Goal: Information Seeking & Learning: Learn about a topic

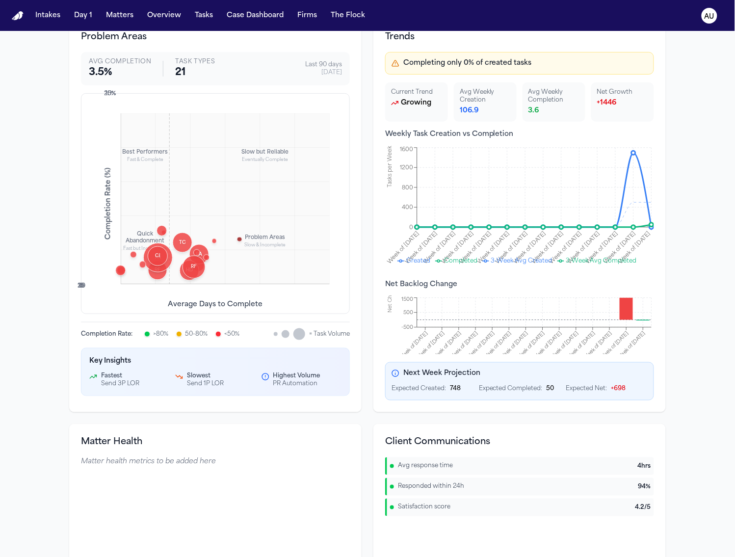
scroll to position [81, 0]
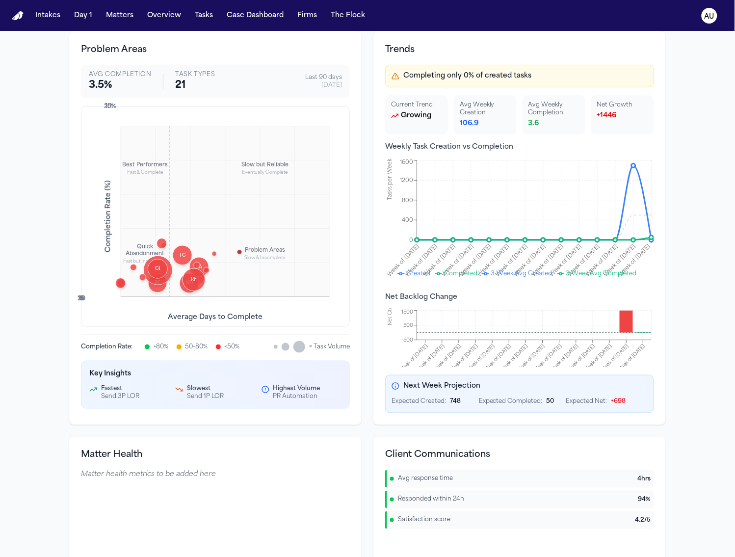
drag, startPoint x: 88, startPoint y: 302, endPoint x: 74, endPoint y: 298, distance: 15.2
click at [69, 295] on div "Problem Areas Avg Completion 3.5 % Task Types 21 Last 90 days 9/8/2025 Best Per…" at bounding box center [215, 228] width 292 height 394
click at [107, 302] on div "Best Performers Fast & Complete Slow but Reliable Eventually Complete Quick Aba…" at bounding box center [215, 216] width 269 height 221
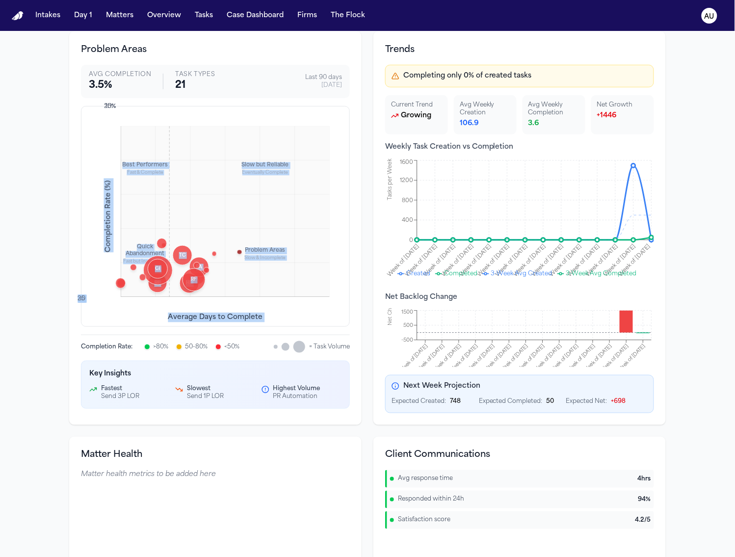
drag, startPoint x: 74, startPoint y: 298, endPoint x: 84, endPoint y: 297, distance: 10.4
click at [84, 297] on div "Best Performers Fast & Complete Slow but Reliable Eventually Complete Quick Aba…" at bounding box center [215, 216] width 269 height 221
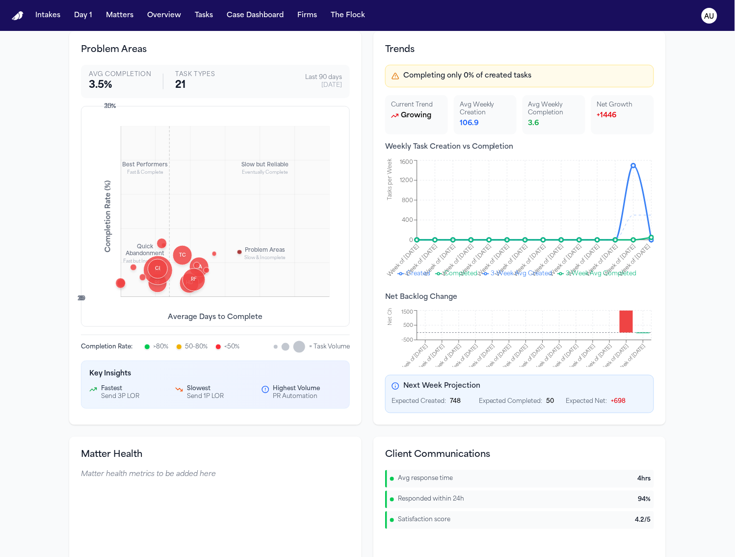
click at [81, 298] on div "Best Performers Fast & Complete Slow but Reliable Eventually Complete Quick Aba…" at bounding box center [215, 216] width 269 height 221
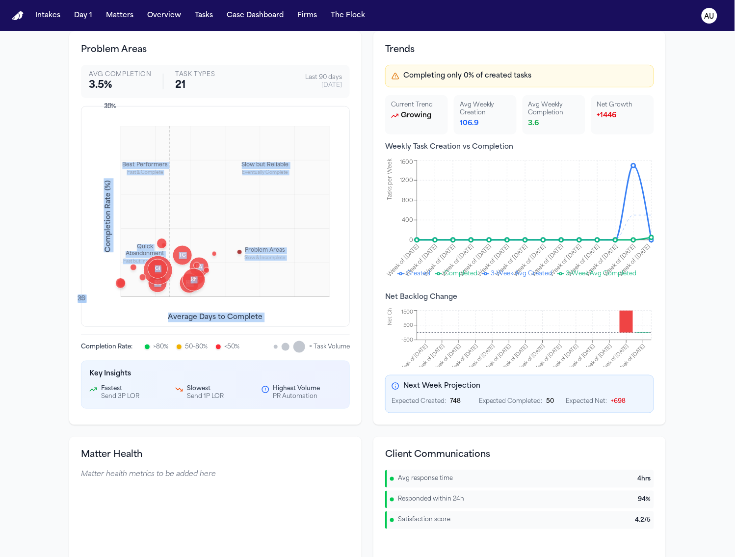
drag, startPoint x: 75, startPoint y: 298, endPoint x: 85, endPoint y: 300, distance: 10.5
click at [85, 300] on div "Best Performers Fast & Complete Slow but Reliable Eventually Complete Quick Aba…" at bounding box center [215, 216] width 269 height 221
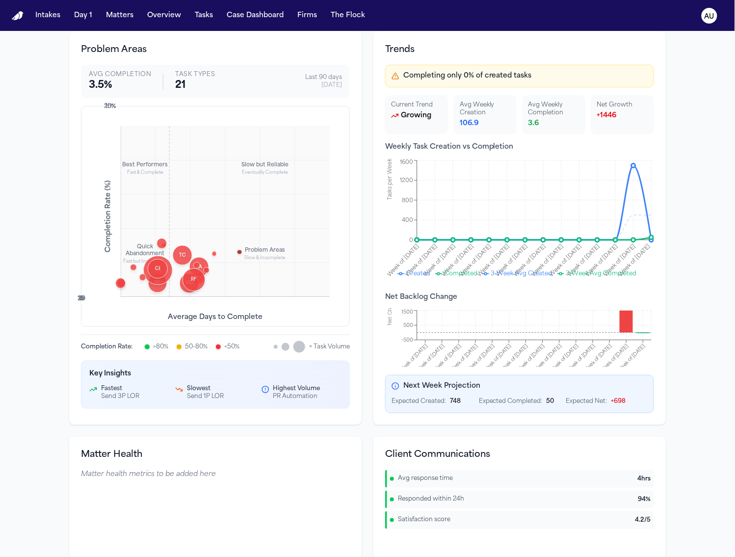
click at [88, 304] on div "Best Performers Fast & Complete Slow but Reliable Eventually Complete Quick Aba…" at bounding box center [215, 216] width 269 height 221
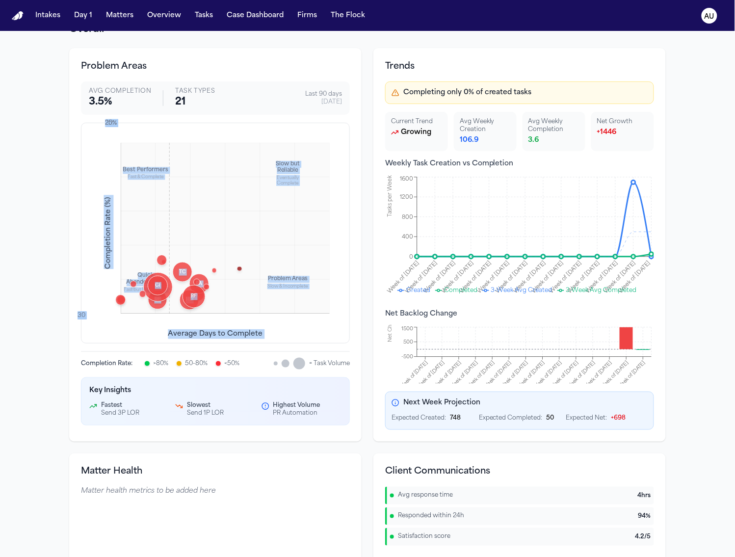
drag, startPoint x: 115, startPoint y: 122, endPoint x: 99, endPoint y: 123, distance: 16.2
click at [99, 123] on div "Best Performers Fast & Complete Slow but Reliable Eventually Complete Quick Aba…" at bounding box center [215, 233] width 269 height 221
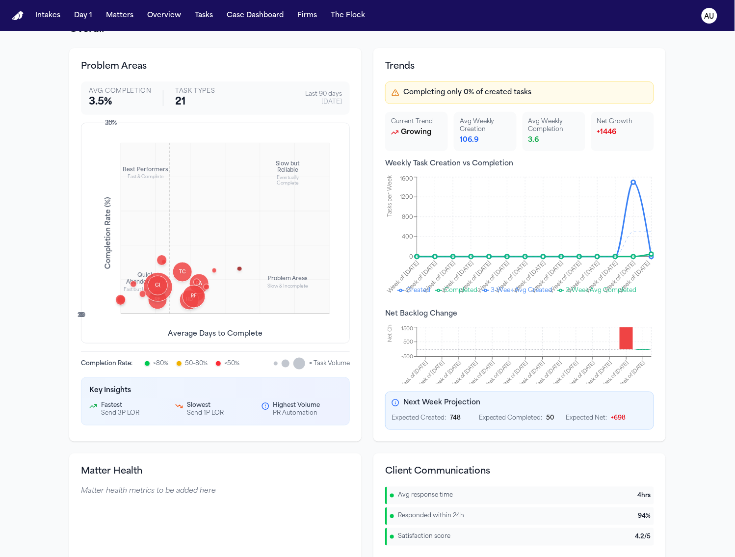
click at [356, 296] on div "Problem Areas Avg Completion 3.5 % Task Types 21 Last 90 days 9/8/2025 Best Per…" at bounding box center [215, 245] width 292 height 394
click at [144, 365] on div at bounding box center [147, 364] width 6 height 6
click at [176, 364] on div at bounding box center [179, 364] width 6 height 6
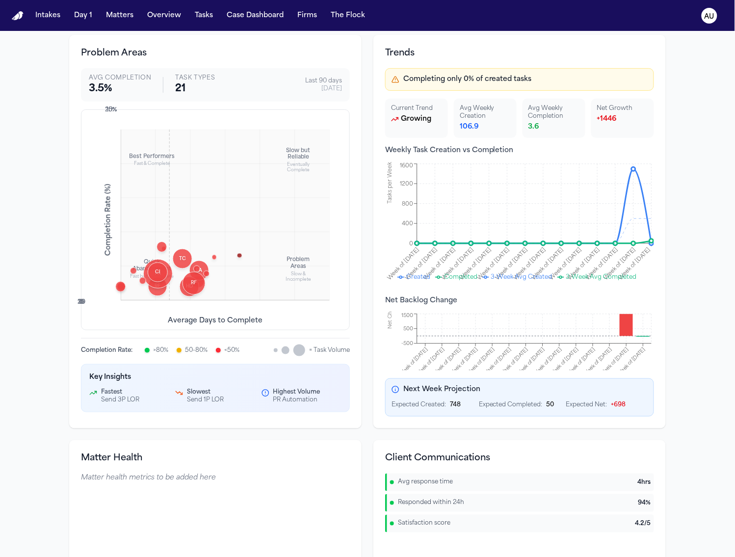
scroll to position [0, 0]
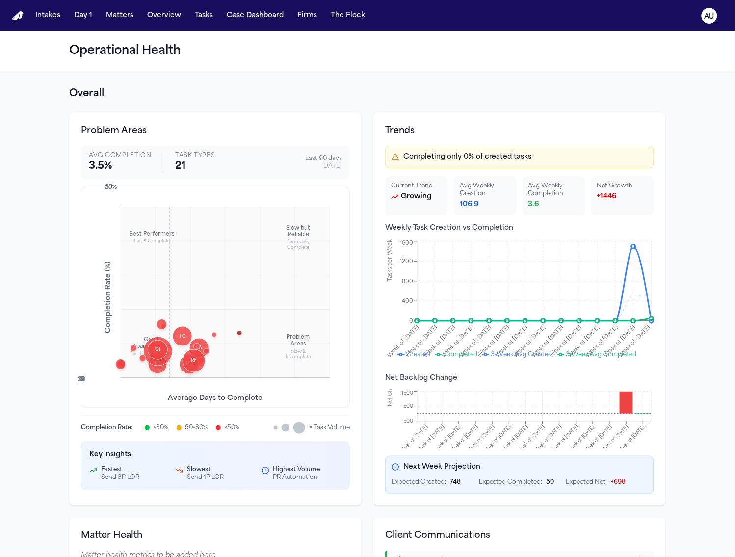
click at [108, 184] on div "25 %" at bounding box center [108, 188] width 17 height 8
drag, startPoint x: 100, startPoint y: 187, endPoint x: 111, endPoint y: 189, distance: 12.0
click at [111, 189] on div "25 %" at bounding box center [108, 188] width 17 height 8
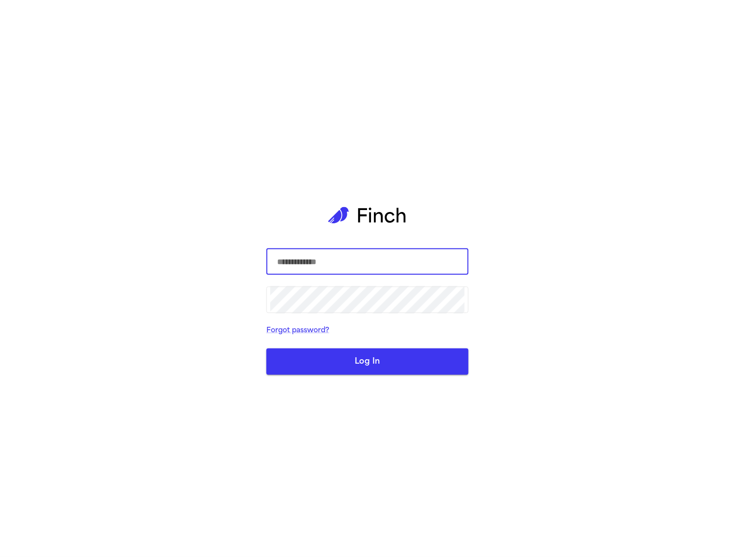
type input "**********"
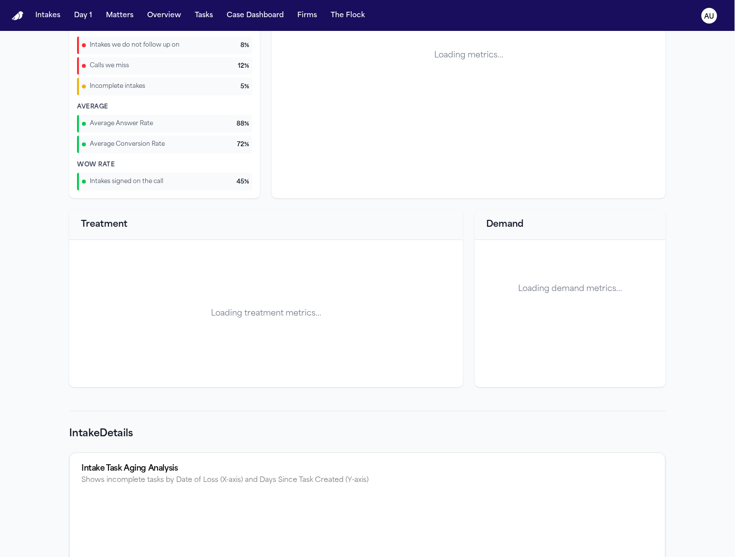
scroll to position [895, 0]
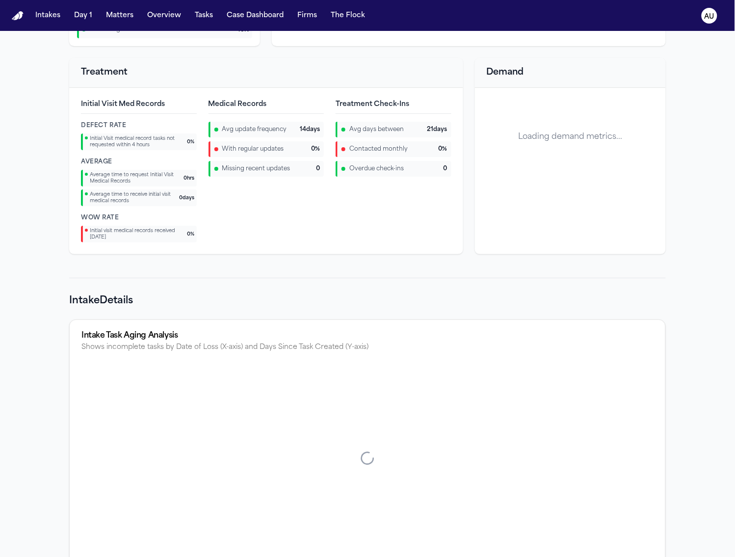
drag, startPoint x: 333, startPoint y: 266, endPoint x: 316, endPoint y: 270, distance: 17.1
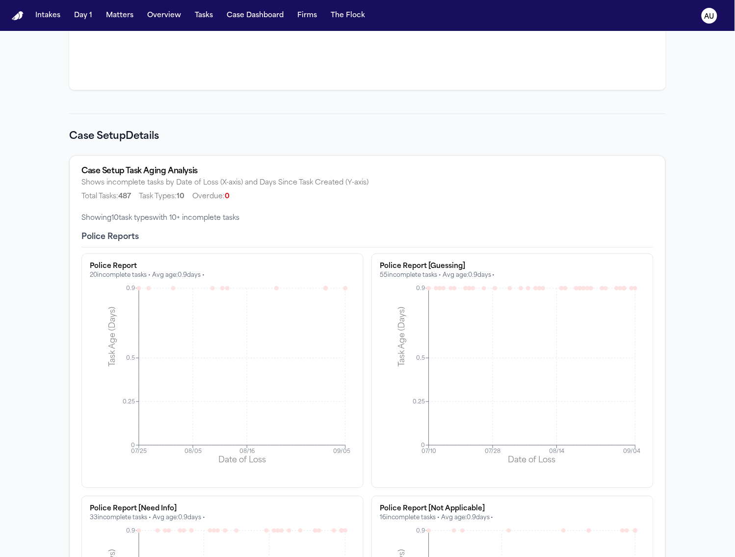
scroll to position [1520, 0]
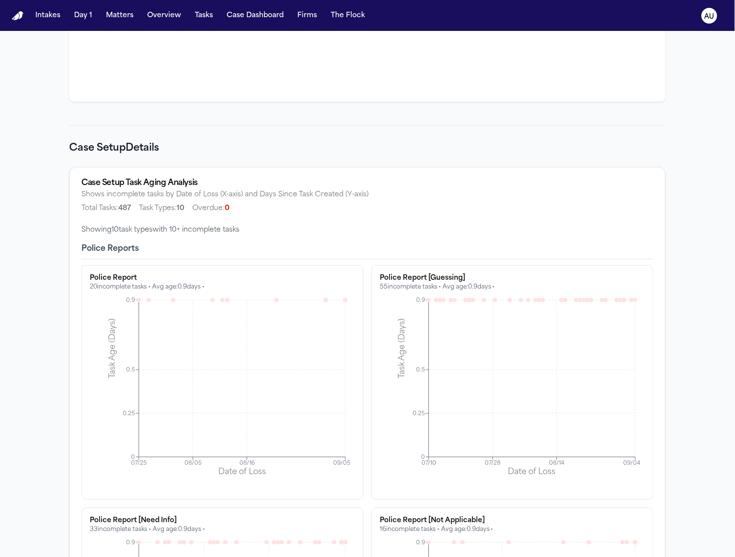
drag, startPoint x: 204, startPoint y: 289, endPoint x: 197, endPoint y: 290, distance: 6.9
click at [197, 290] on p "20 incomplete tasks • Avg age: 0.9 days •" at bounding box center [222, 287] width 265 height 8
click at [268, 277] on h3 "Police Report" at bounding box center [222, 278] width 265 height 10
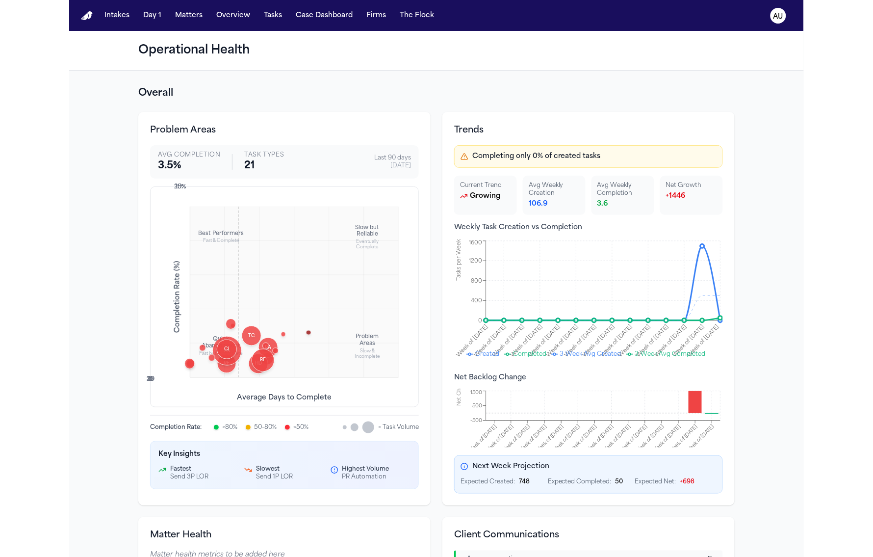
scroll to position [0, 0]
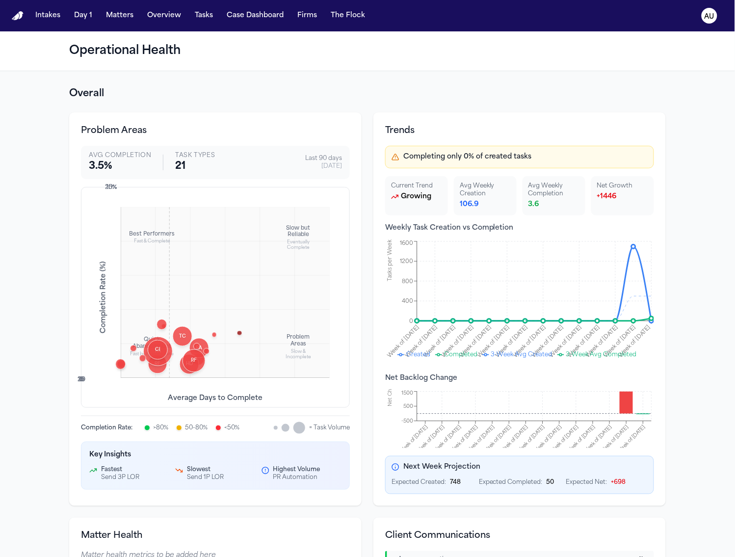
click at [149, 364] on div "PA" at bounding box center [157, 351] width 29 height 29
click at [155, 369] on div "RF" at bounding box center [157, 364] width 19 height 19
drag, startPoint x: 572, startPoint y: 251, endPoint x: 618, endPoint y: 271, distance: 50.3
click at [618, 271] on icon "Week of Jun 09 Week of Jun 16 Week of Jun 23 Week of Jun 30 Week of Jul 07 Week…" at bounding box center [519, 300] width 269 height 123
click at [493, 294] on icon "Week of Jun 09 Week of Jun 16 Week of Jun 23 Week of Jun 30 Week of Jul 07 Week…" at bounding box center [519, 300] width 269 height 123
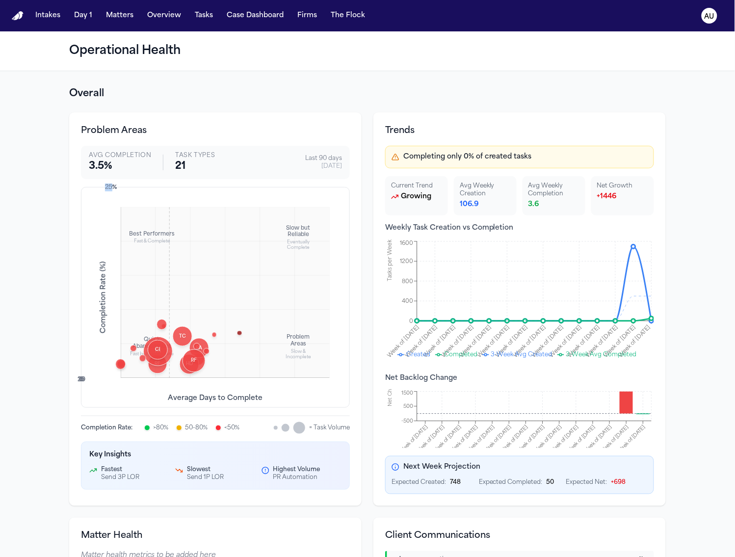
drag, startPoint x: 108, startPoint y: 189, endPoint x: 99, endPoint y: 188, distance: 9.8
click at [100, 188] on div "25 %" at bounding box center [108, 188] width 17 height 8
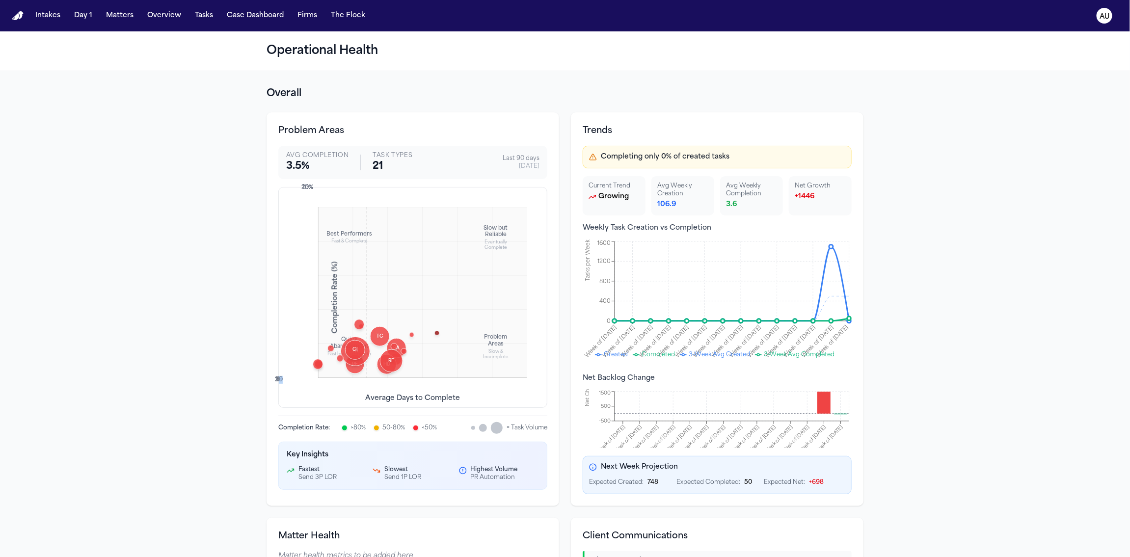
click at [276, 379] on div "30" at bounding box center [279, 380] width 8 height 8
click at [277, 378] on div "30" at bounding box center [279, 380] width 8 height 8
click at [279, 376] on div "Best Performers Fast & Complete Slow but Reliable Eventually Complete Quick Aba…" at bounding box center [412, 297] width 269 height 221
drag, startPoint x: 278, startPoint y: 380, endPoint x: 270, endPoint y: 380, distance: 7.9
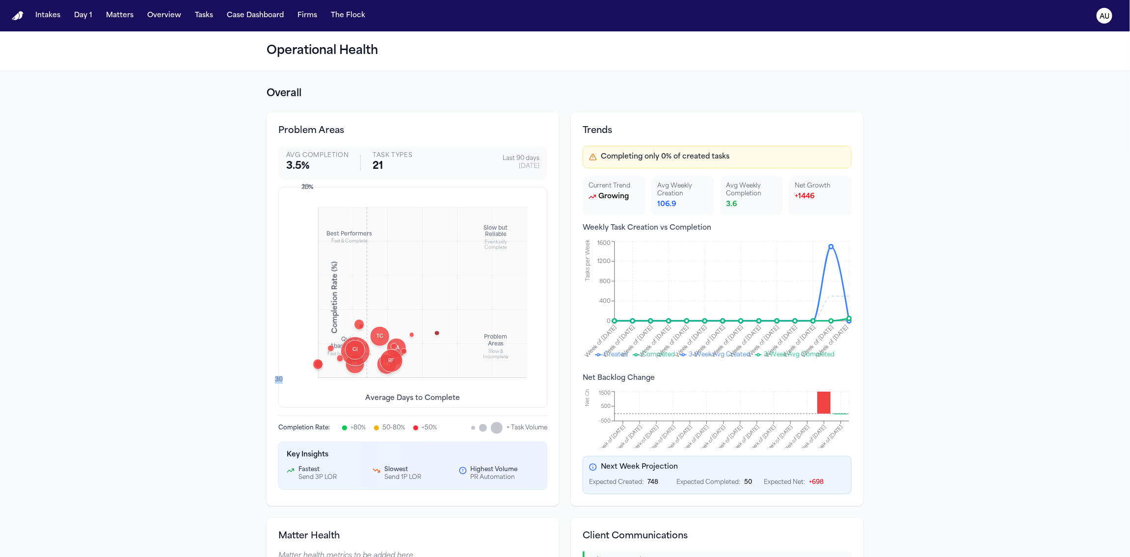
click at [275, 380] on div "30" at bounding box center [279, 380] width 8 height 8
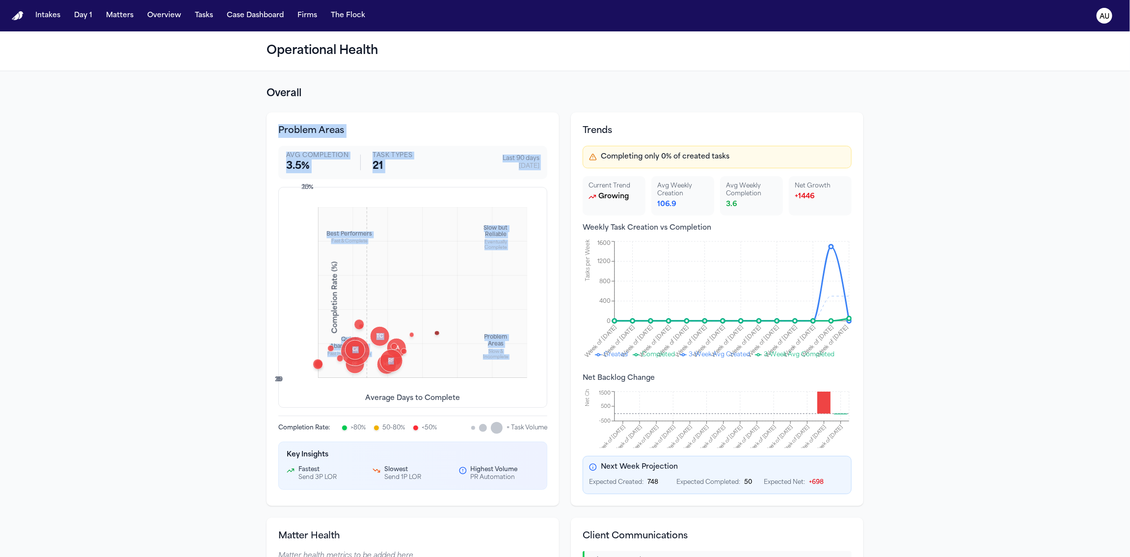
drag, startPoint x: 261, startPoint y: 123, endPoint x: 353, endPoint y: 366, distance: 259.6
click at [372, 366] on div "Problem Areas Avg Completion 3.5 % Task Types 21 Last 90 days 9/8/2025 Best Per…" at bounding box center [412, 309] width 292 height 394
click at [266, 378] on div "Problem Areas Avg Completion 3.5 % Task Types 21 Last 90 days 9/8/2025 Best Per…" at bounding box center [412, 309] width 292 height 394
drag, startPoint x: 272, startPoint y: 378, endPoint x: 284, endPoint y: 381, distance: 12.1
click at [284, 381] on div "Best Performers Fast & Complete Slow but Reliable Eventually Complete Quick Aba…" at bounding box center [412, 297] width 269 height 221
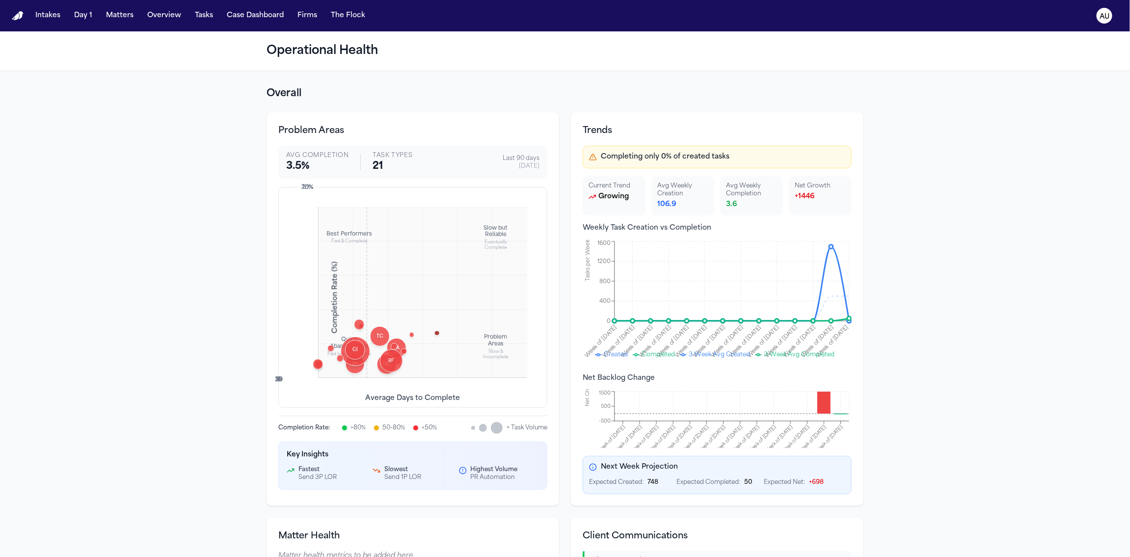
click at [284, 382] on div "Best Performers Fast & Complete Slow but Reliable Eventually Complete Quick Aba…" at bounding box center [412, 297] width 269 height 221
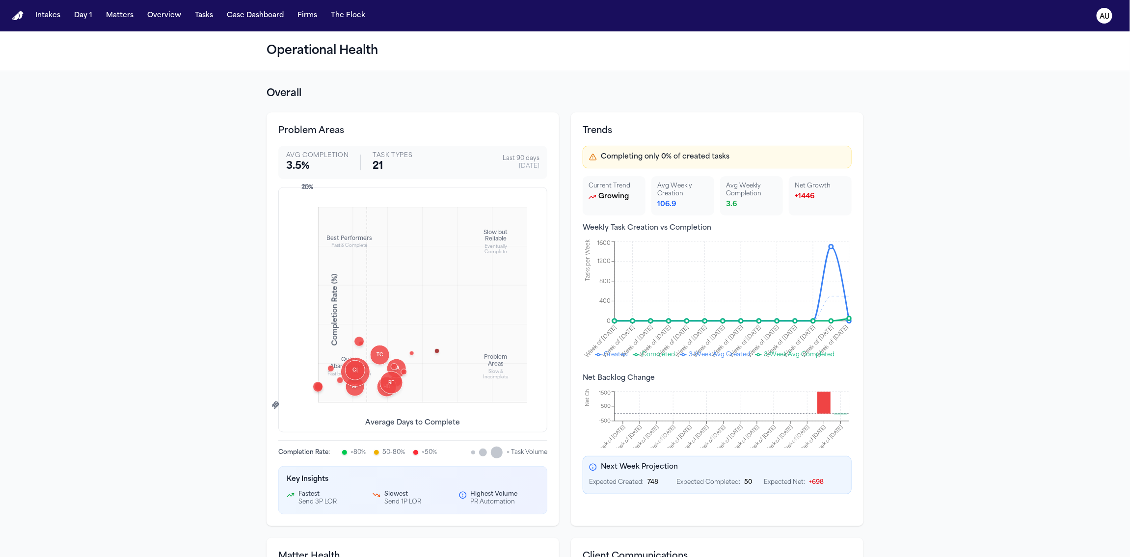
drag, startPoint x: 301, startPoint y: 188, endPoint x: 352, endPoint y: 335, distance: 155.2
click at [301, 188] on div "25 %" at bounding box center [304, 188] width 17 height 8
click at [354, 340] on div at bounding box center [359, 341] width 10 height 10
click at [314, 386] on div at bounding box center [318, 386] width 10 height 10
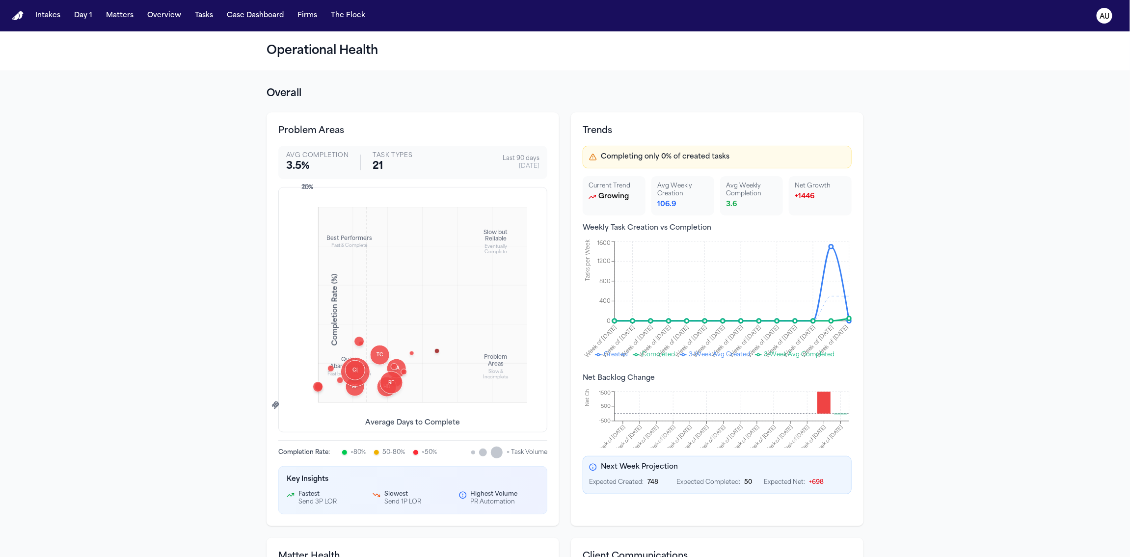
click at [413, 453] on div at bounding box center [416, 452] width 6 height 6
click at [296, 188] on div "25 %" at bounding box center [304, 188] width 17 height 8
click at [299, 188] on div "25 %" at bounding box center [304, 188] width 17 height 8
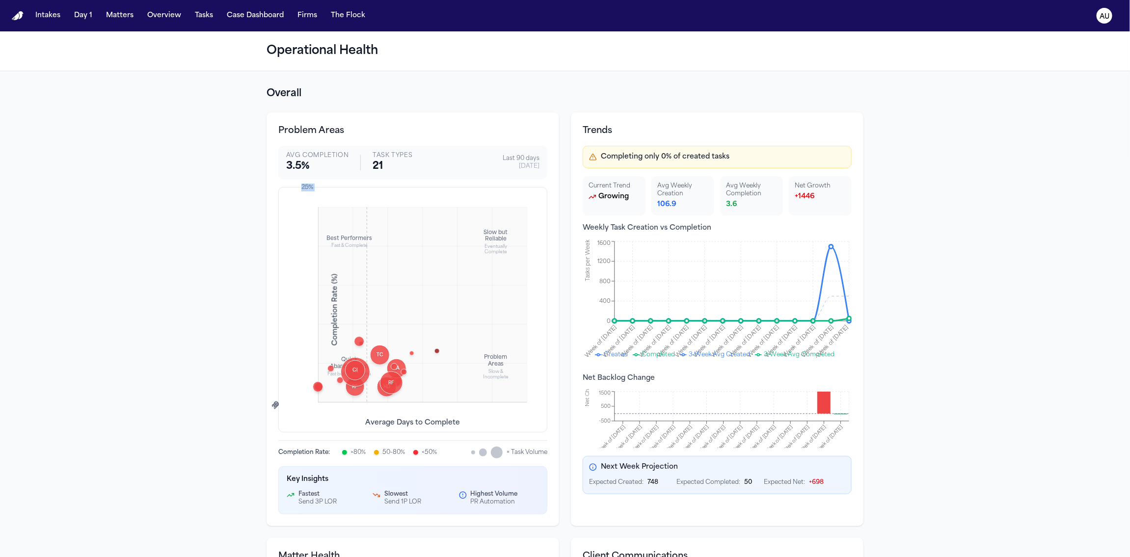
click at [299, 188] on div "25 %" at bounding box center [304, 188] width 17 height 8
click at [299, 187] on div "25 %" at bounding box center [304, 188] width 17 height 8
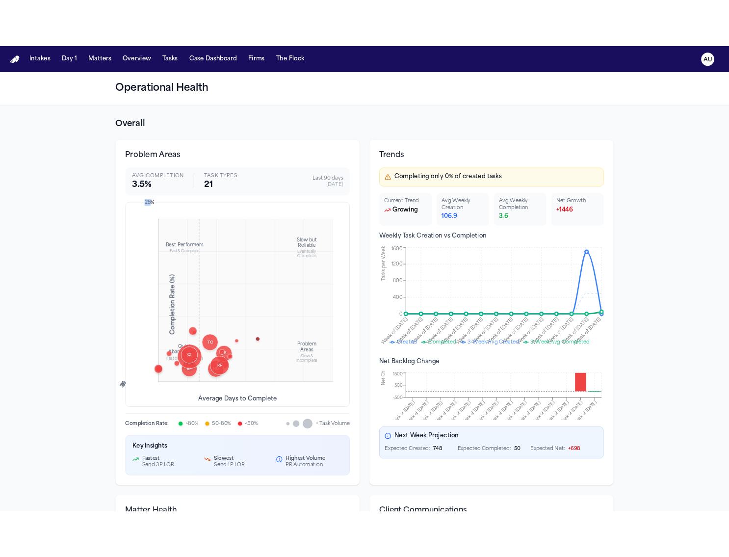
scroll to position [501, 0]
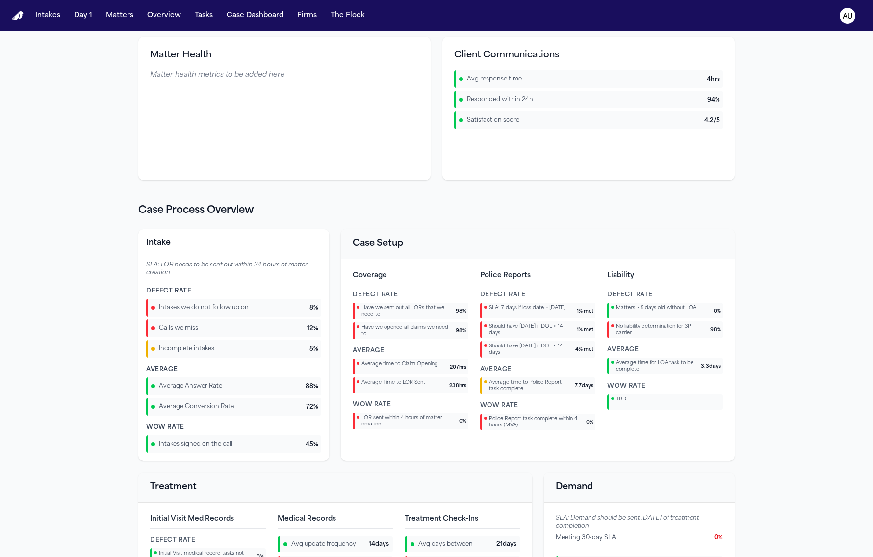
click at [735, 167] on main "Operational Health Overall Problem Areas Avg Completion 3.5 % Task Types 21 Las…" at bounding box center [436, 294] width 873 height 526
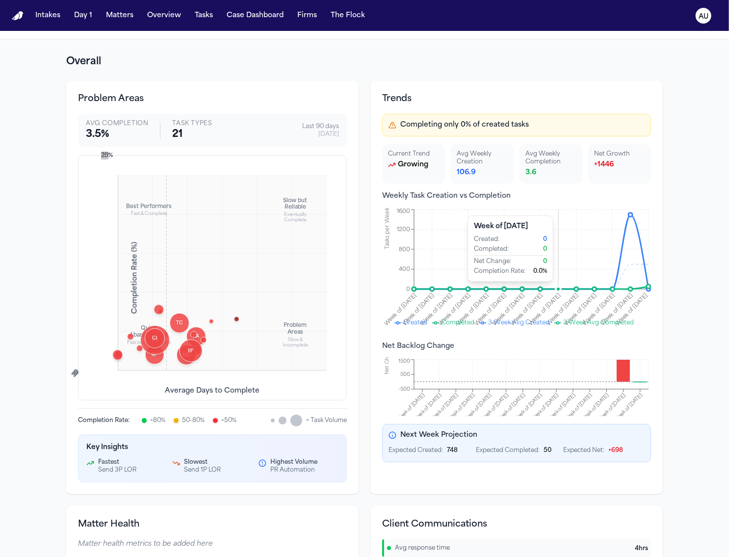
scroll to position [0, 0]
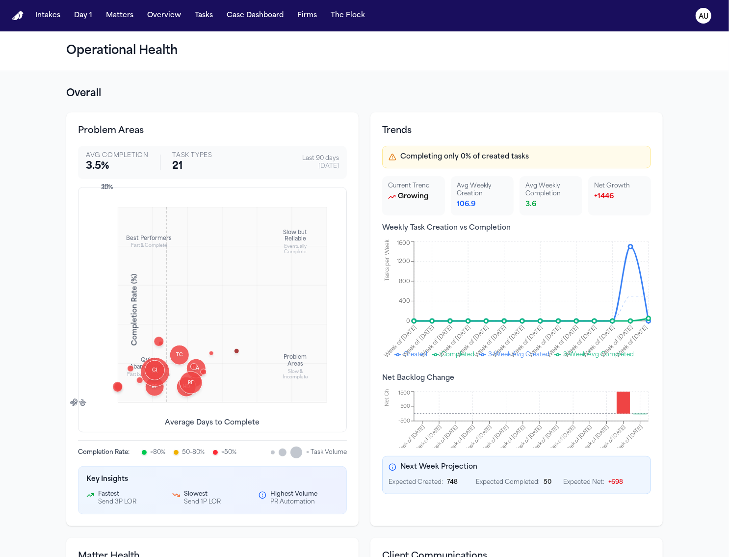
click at [86, 401] on div "Best Performers Fast & Complete Slow but Reliable Eventually Complete Quick Aba…" at bounding box center [212, 309] width 269 height 245
drag, startPoint x: 78, startPoint y: 404, endPoint x: 68, endPoint y: 403, distance: 9.8
click at [78, 403] on div "Best Performers Fast & Complete Slow but Reliable Eventually Complete Quick Aba…" at bounding box center [212, 309] width 269 height 245
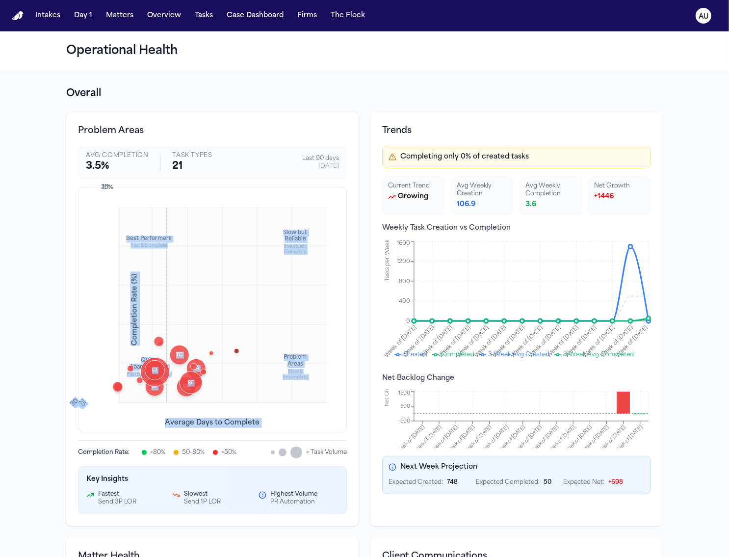
drag, startPoint x: 73, startPoint y: 405, endPoint x: 85, endPoint y: 407, distance: 12.9
click at [85, 407] on div "Best Performers Fast & Complete Slow but Reliable Eventually Complete Quick Aba…" at bounding box center [212, 309] width 269 height 245
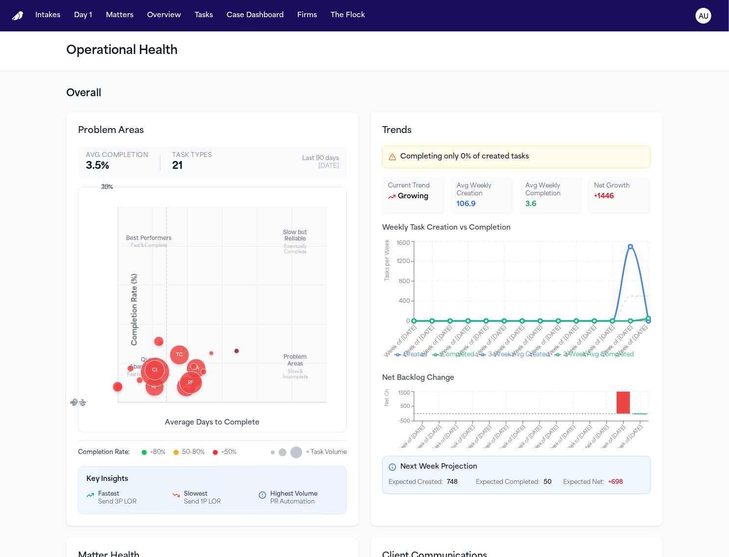
click at [81, 405] on div "Best Performers Fast & Complete Slow but Reliable Eventually Complete Quick Aba…" at bounding box center [212, 309] width 269 height 245
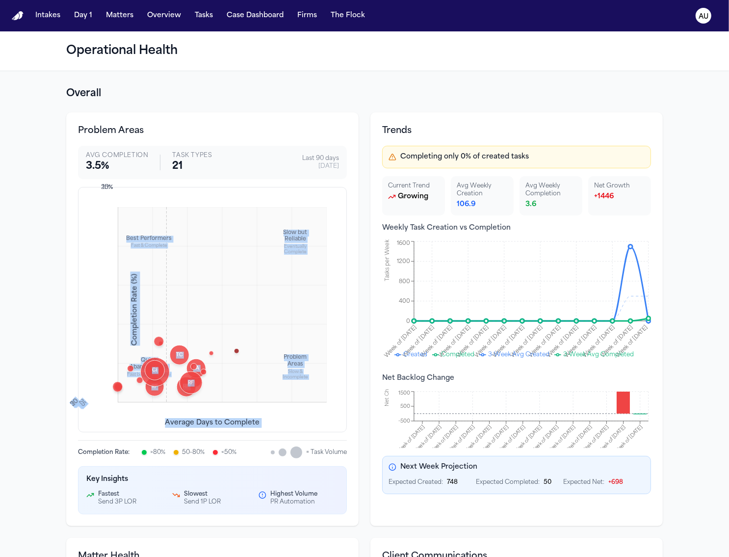
drag, startPoint x: 67, startPoint y: 404, endPoint x: 85, endPoint y: 409, distance: 19.2
click at [85, 409] on div "Best Performers Fast & Complete Slow but Reliable Eventually Complete Quick Aba…" at bounding box center [212, 309] width 269 height 245
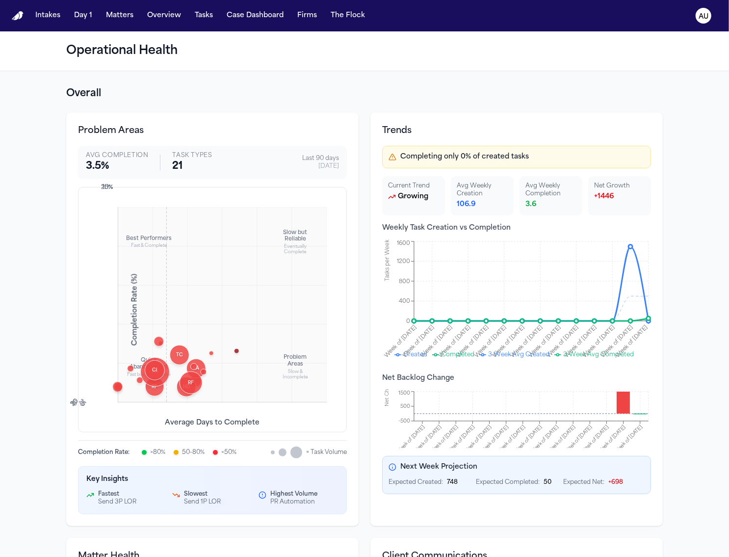
click at [142, 413] on div "Best Performers Fast & Complete Slow but Reliable Eventually Complete Quick Aba…" at bounding box center [212, 309] width 269 height 245
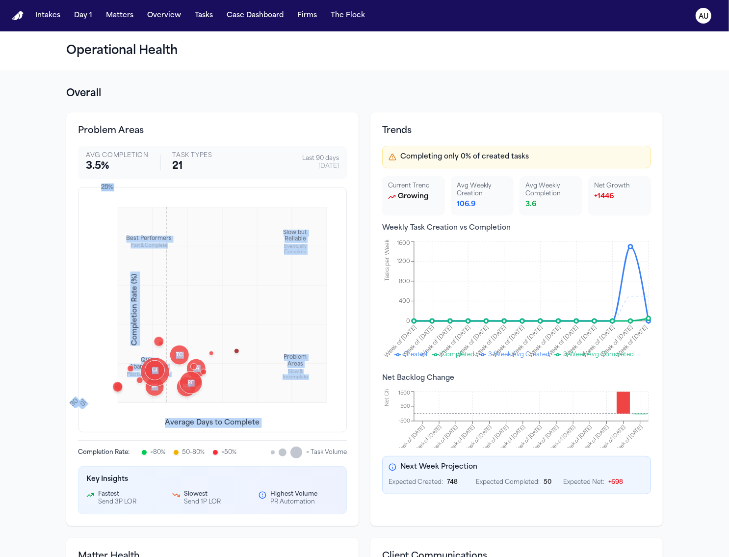
drag, startPoint x: 98, startPoint y: 187, endPoint x: 111, endPoint y: 197, distance: 16.2
click at [111, 197] on div "Best Performers Fast & Complete Slow but Reliable Eventually Complete Quick Aba…" at bounding box center [212, 309] width 269 height 245
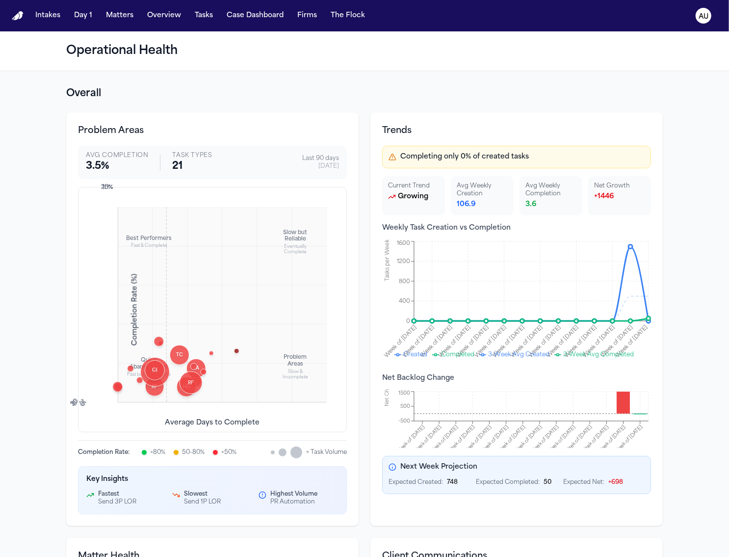
drag, startPoint x: 112, startPoint y: 208, endPoint x: 331, endPoint y: 242, distance: 222.0
click at [112, 208] on div "Best Performers Fast & Complete Slow but Reliable Eventually Complete Quick Aba…" at bounding box center [212, 309] width 269 height 245
click at [363, 103] on section "Overall Problem Areas Avg Completion 3.5 % Task Types 21 Last 90 days 9/8/2025 …" at bounding box center [364, 384] width 597 height 594
drag, startPoint x: 345, startPoint y: 278, endPoint x: 353, endPoint y: 252, distance: 27.3
click at [351, 249] on div "Problem Areas Avg Completion 3.5 % Task Types 21 Last 90 days 9/8/2025 Best Per…" at bounding box center [212, 319] width 292 height 414
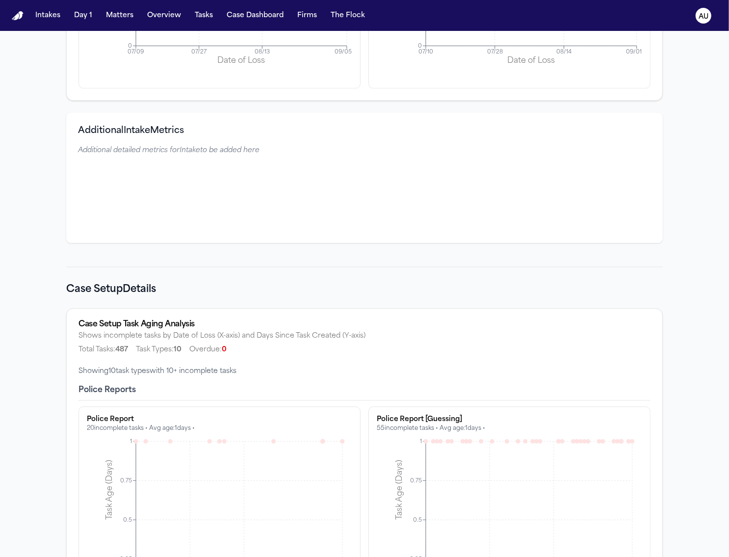
scroll to position [1738, 0]
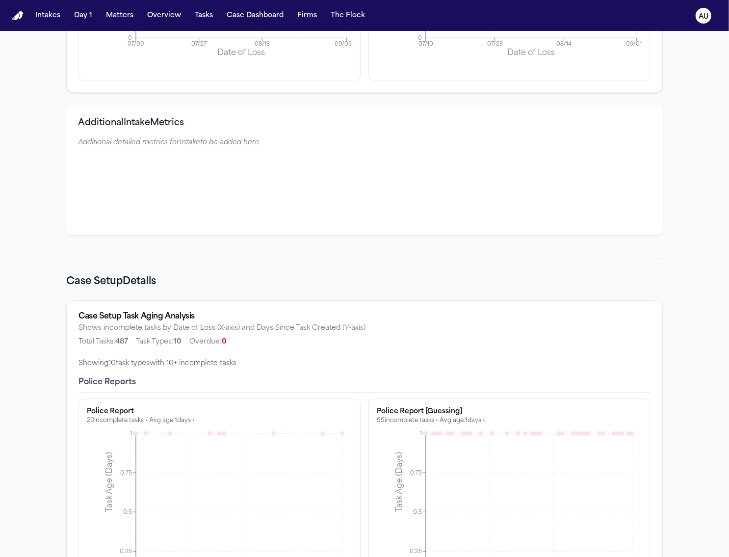
drag, startPoint x: 352, startPoint y: 274, endPoint x: 350, endPoint y: 265, distance: 9.6
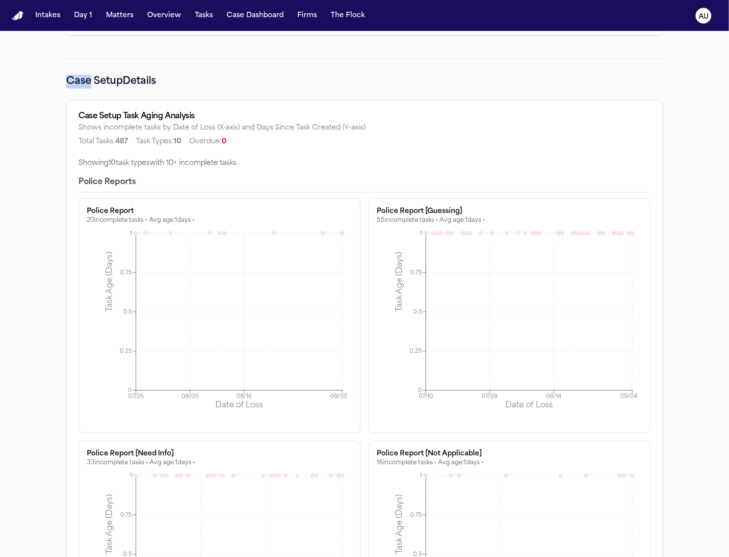
scroll to position [1946, 0]
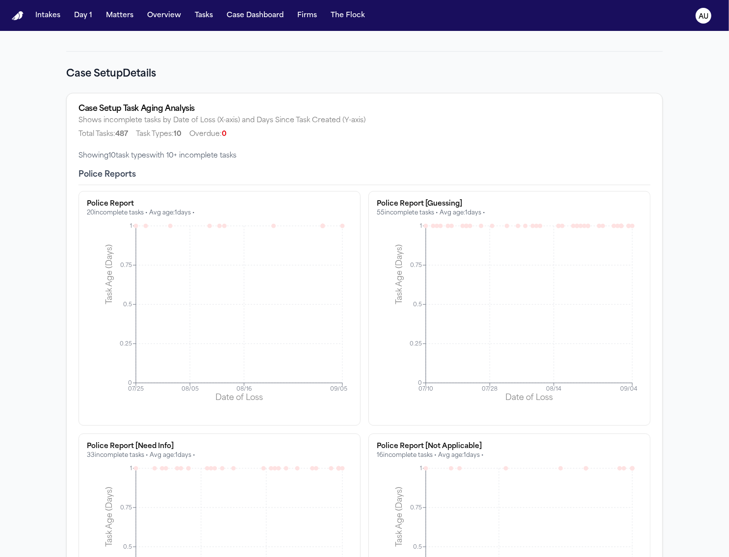
click at [97, 78] on h2 "Case Setup Details" at bounding box center [364, 74] width 597 height 14
drag, startPoint x: 56, startPoint y: 76, endPoint x: 118, endPoint y: 79, distance: 61.9
copy h2 "Case Setup"
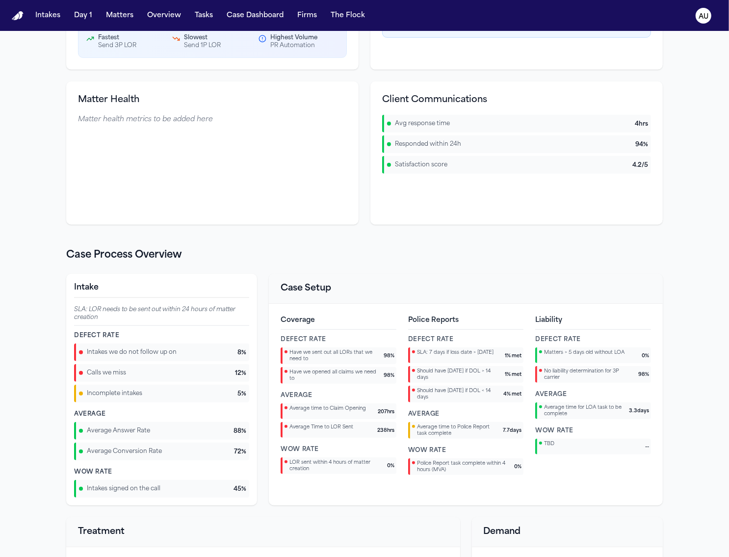
scroll to position [473, 0]
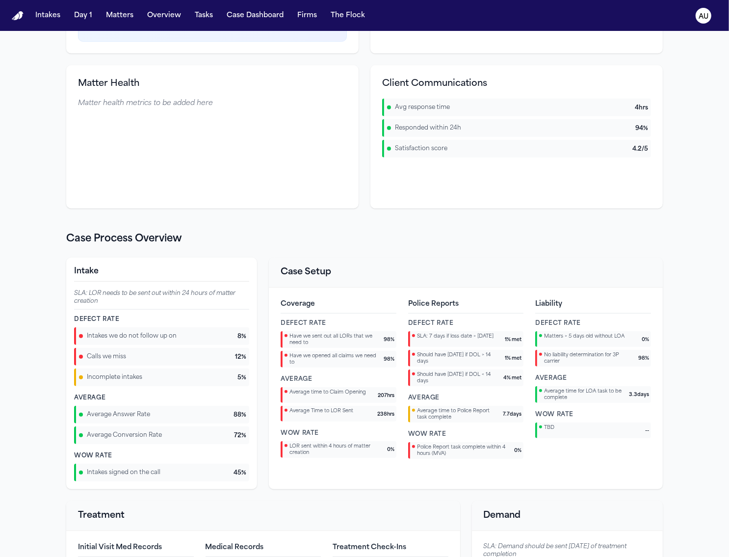
drag, startPoint x: 258, startPoint y: 236, endPoint x: 269, endPoint y: 250, distance: 17.9
drag, startPoint x: 263, startPoint y: 263, endPoint x: 294, endPoint y: 275, distance: 32.8
click at [294, 275] on div "Intake SLA: LOR needs to be sent out within 24 hours of matter creation Defect …" at bounding box center [364, 374] width 597 height 232
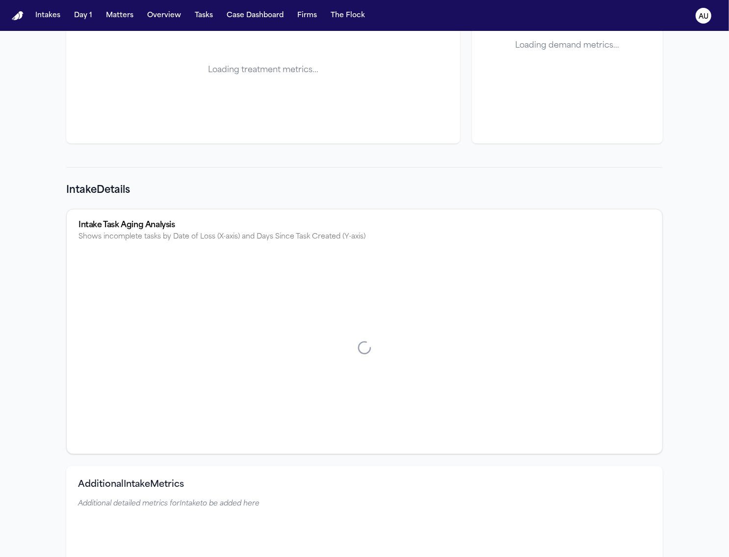
scroll to position [990, 0]
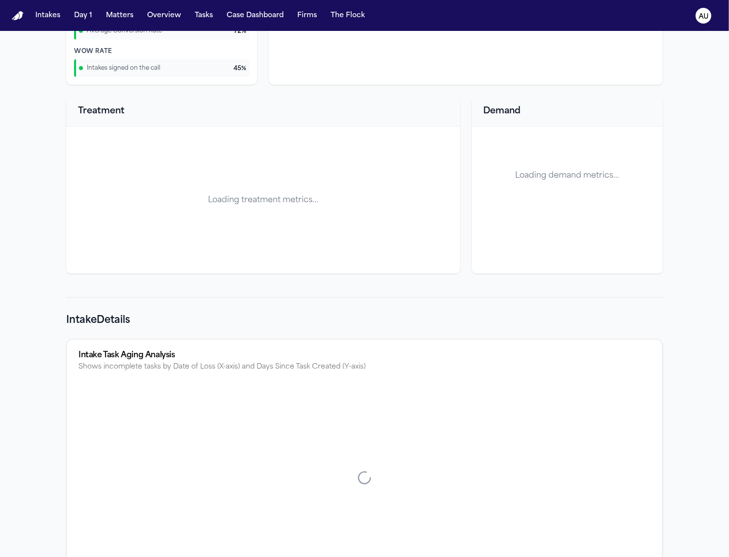
click at [177, 172] on div "Loading treatment metrics..." at bounding box center [263, 200] width 394 height 147
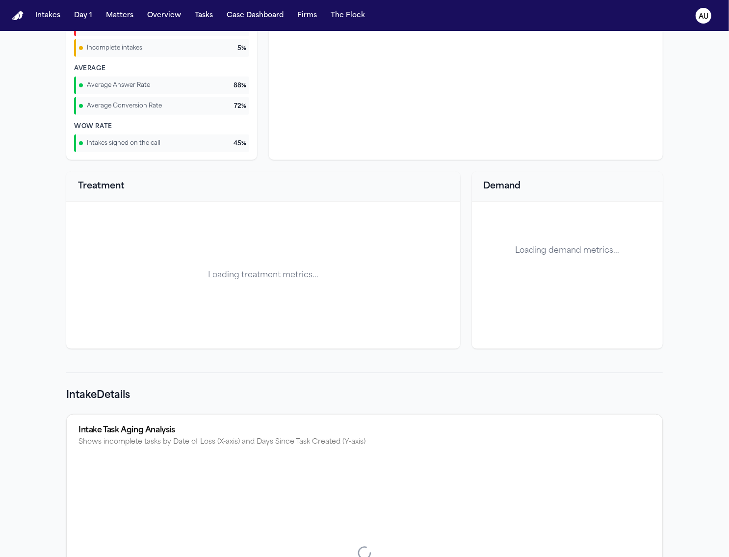
scroll to position [744, 0]
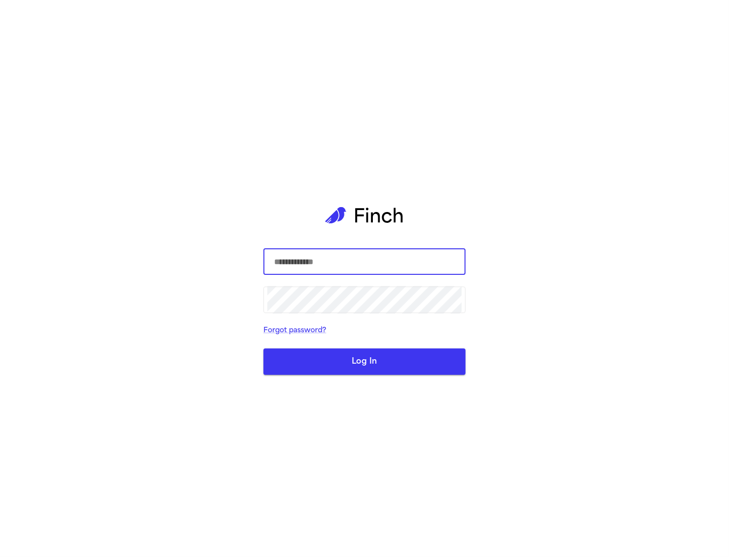
click at [329, 262] on input "text" at bounding box center [364, 261] width 194 height 27
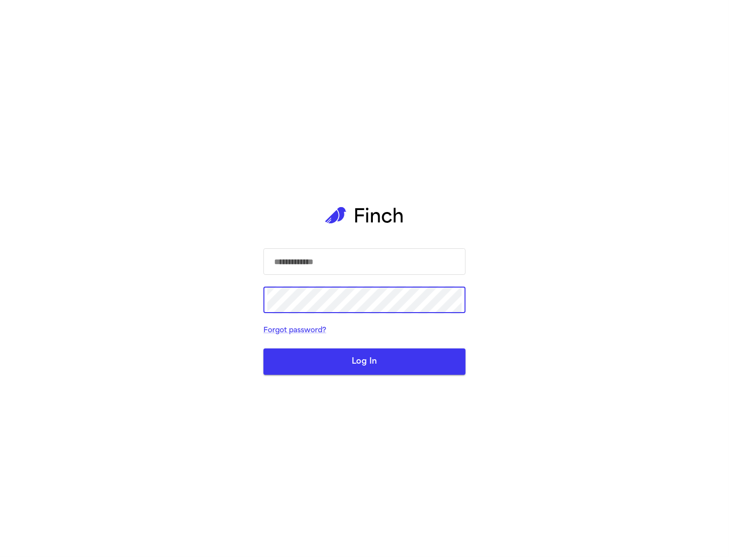
click at [313, 268] on input "text" at bounding box center [364, 261] width 194 height 27
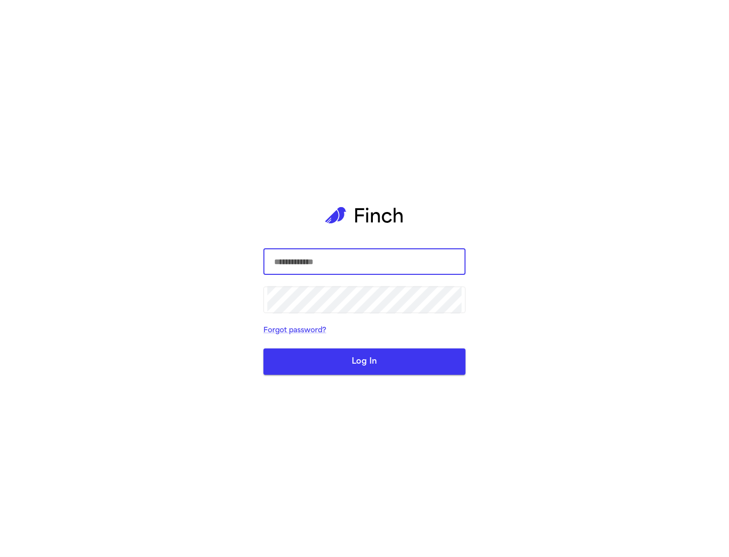
type input "**********"
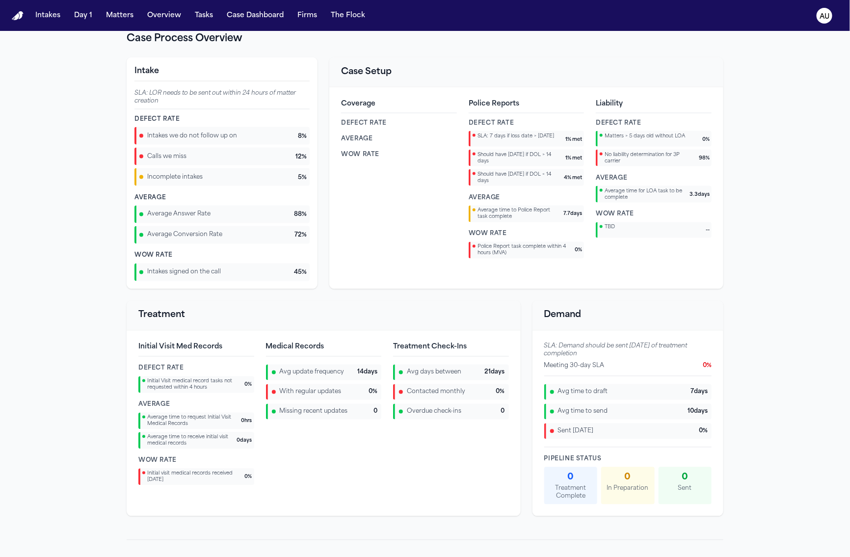
scroll to position [686, 0]
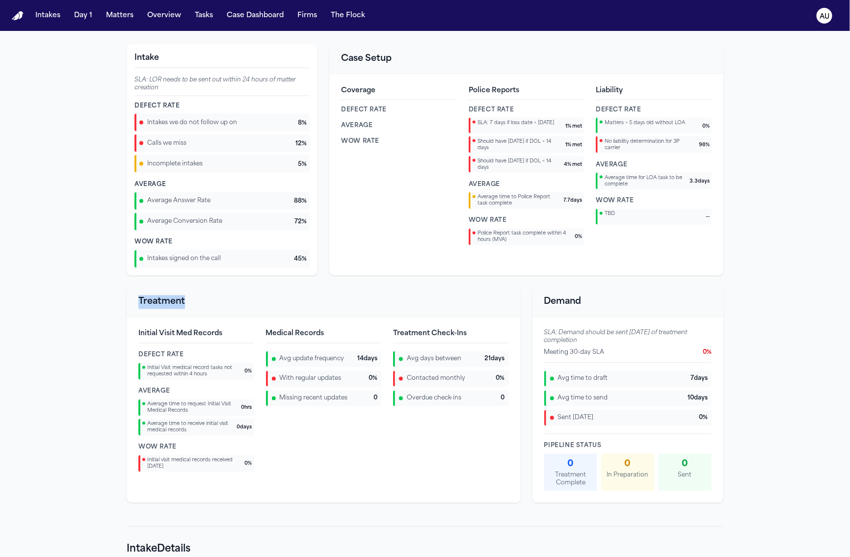
drag, startPoint x: 112, startPoint y: 281, endPoint x: 128, endPoint y: 276, distance: 16.6
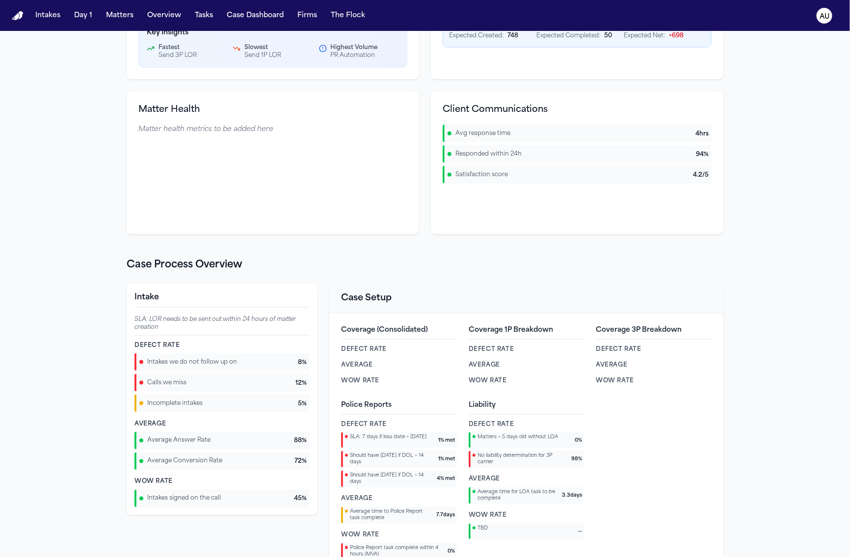
scroll to position [530, 0]
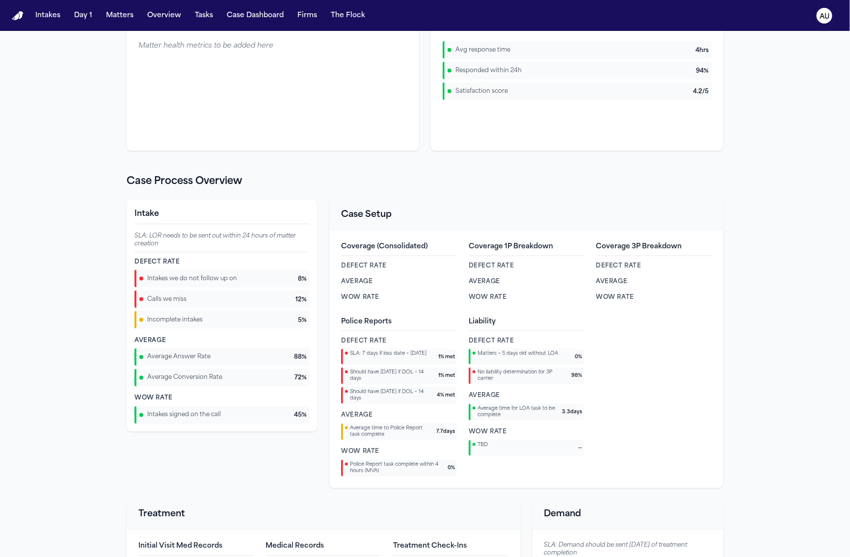
click at [393, 357] on span "SLA: 7 days if loss date > 14 days ago" at bounding box center [388, 354] width 77 height 6
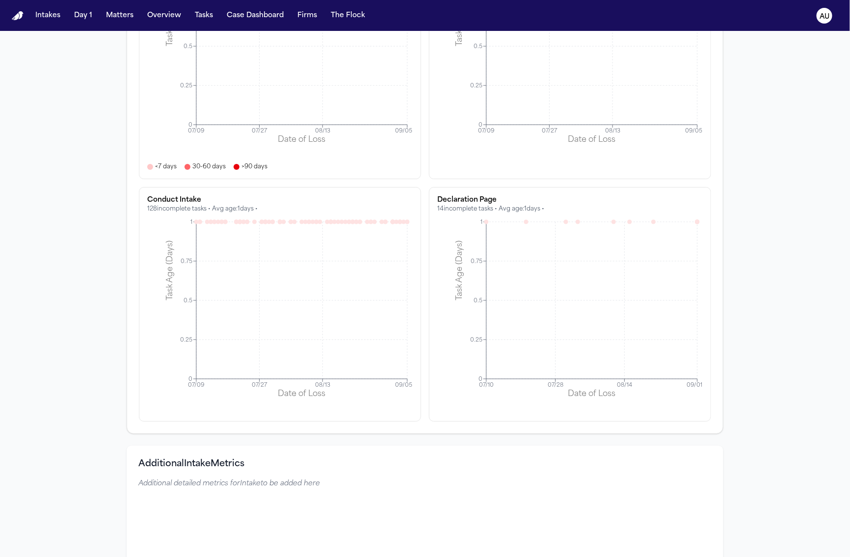
scroll to position [1465, 0]
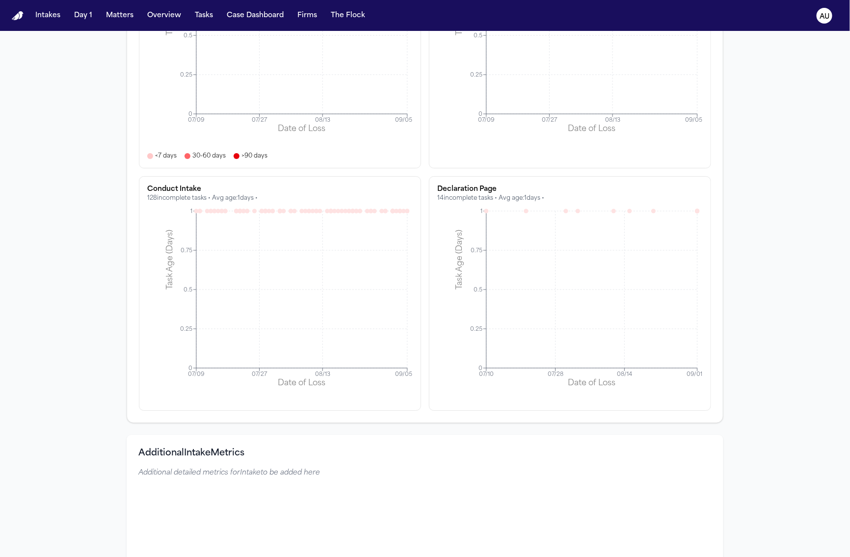
drag, startPoint x: 410, startPoint y: 428, endPoint x: 403, endPoint y: 428, distance: 7.4
click at [398, 425] on div "Intake Task Aging Analysis Shows incomplete tasks by Date of Loss (X-axis) and …" at bounding box center [425, 205] width 597 height 719
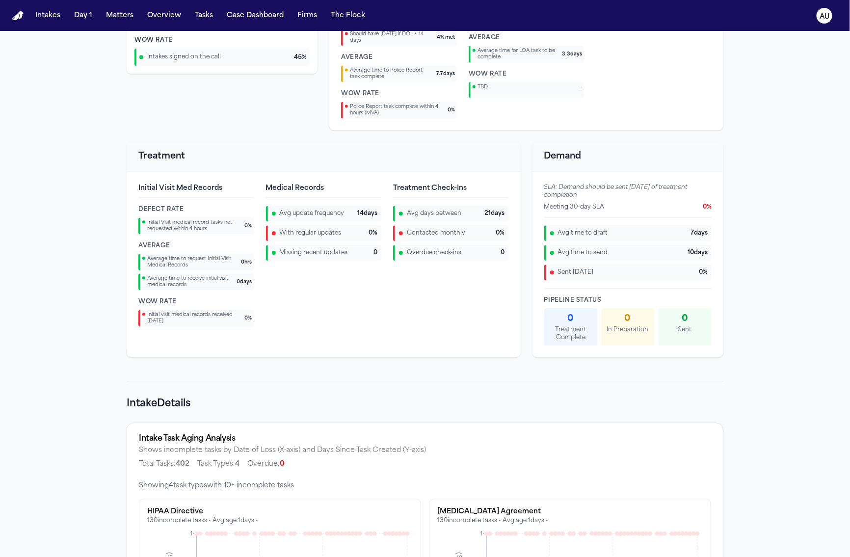
scroll to position [863, 0]
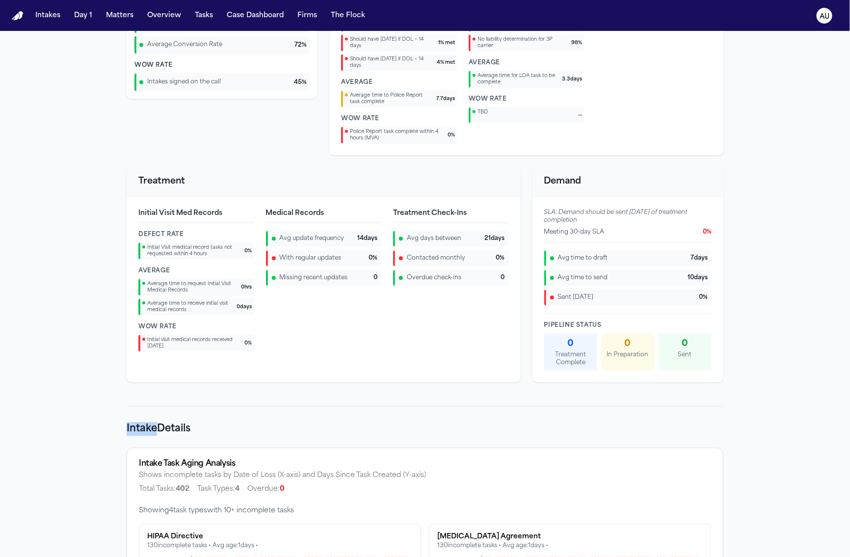
drag, startPoint x: 373, startPoint y: 399, endPoint x: 368, endPoint y: 401, distance: 5.6
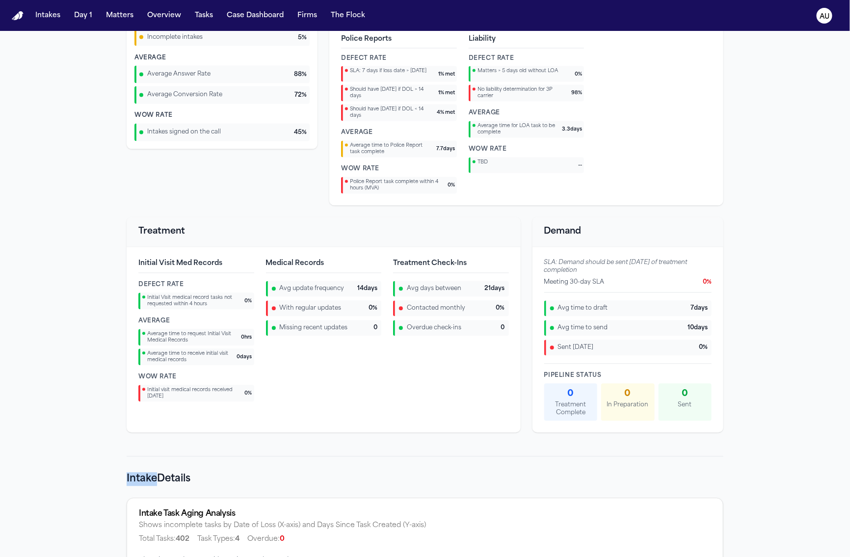
scroll to position [614, 0]
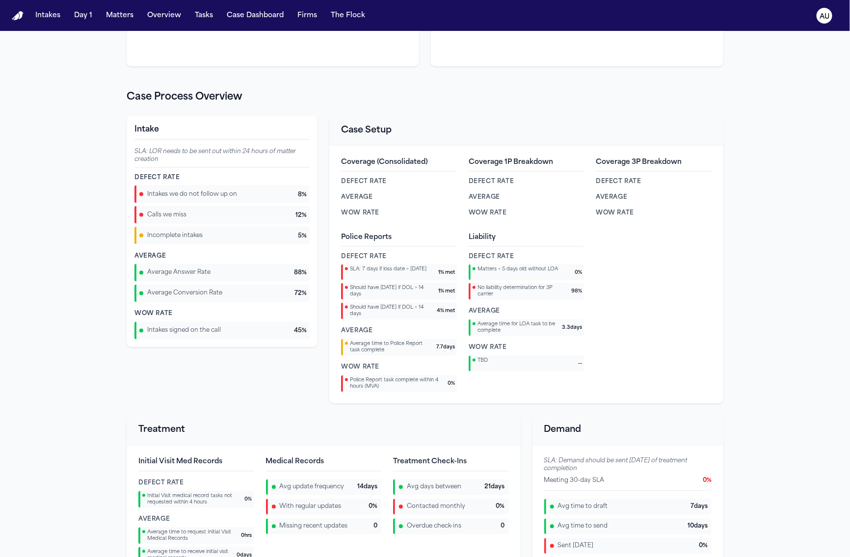
click at [300, 395] on div "Intake SLA: LOR needs to be sent out within 24 hours of matter creation Defect …" at bounding box center [222, 260] width 191 height 288
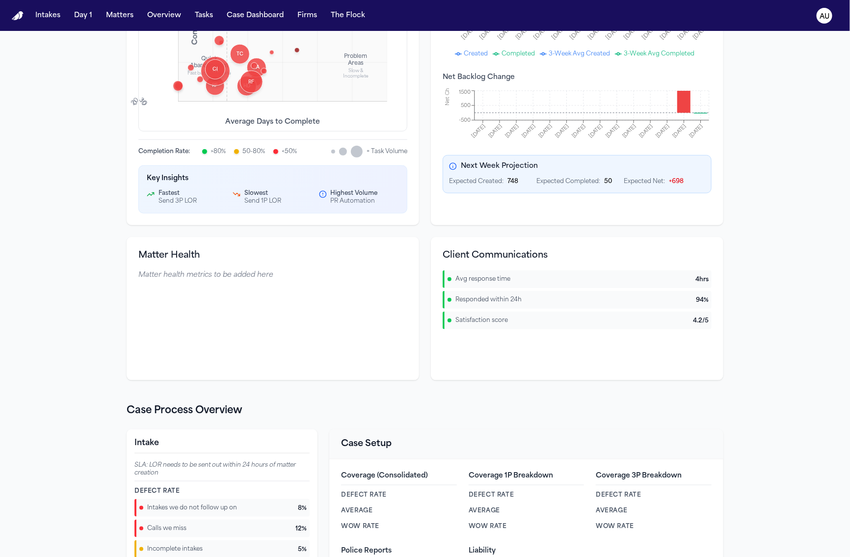
scroll to position [67, 0]
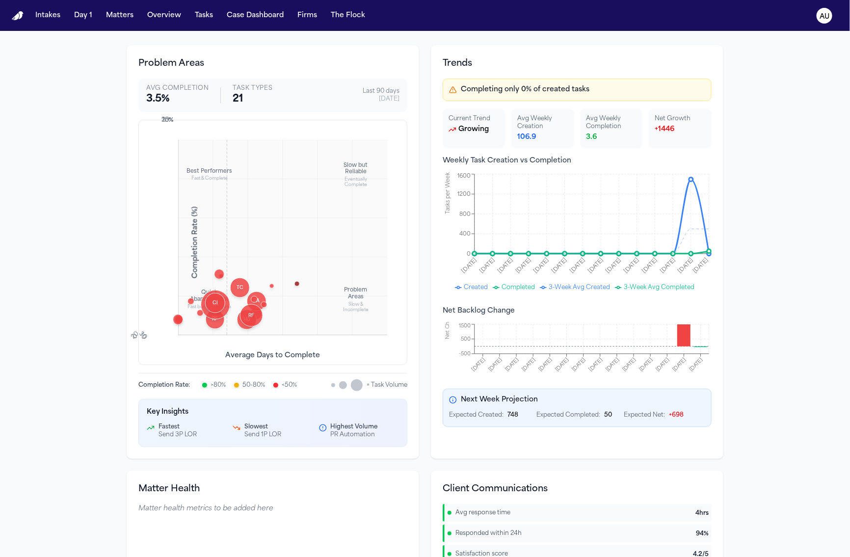
click at [240, 319] on div "RF" at bounding box center [251, 315] width 23 height 23
click at [237, 316] on div "HD" at bounding box center [247, 320] width 20 height 20
click at [192, 267] on div "Finalize Demand Completion Rate : 8.9 % Avg Days : 6.3 Volume: 45 tasks TC Trea…" at bounding box center [282, 237] width 209 height 195
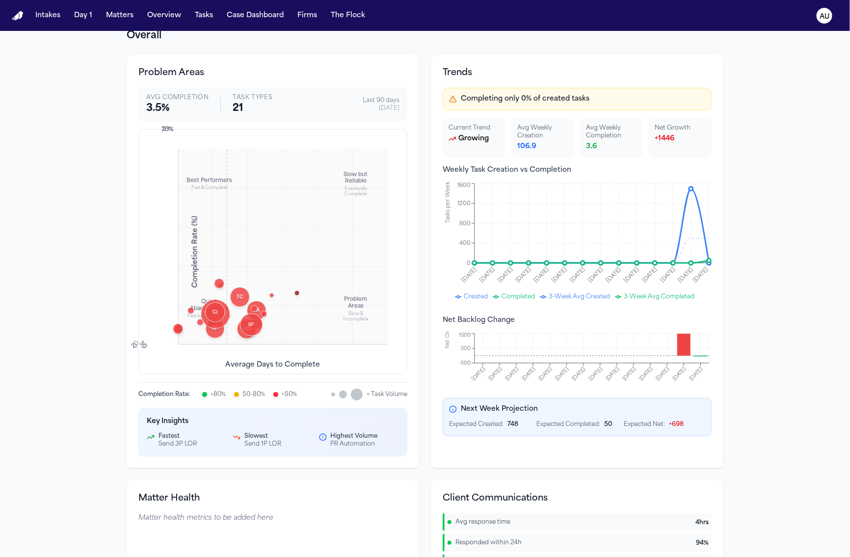
scroll to position [0, 0]
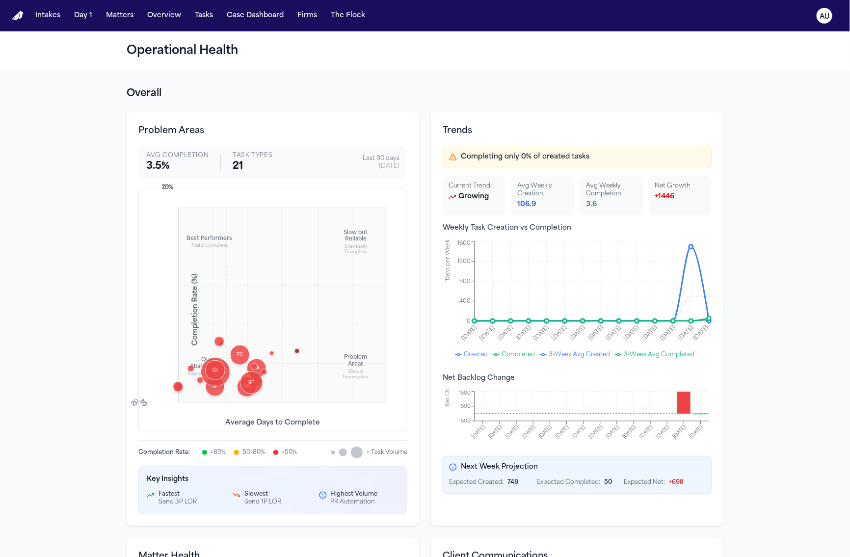
click at [164, 191] on div "25 %" at bounding box center [165, 188] width 17 height 8
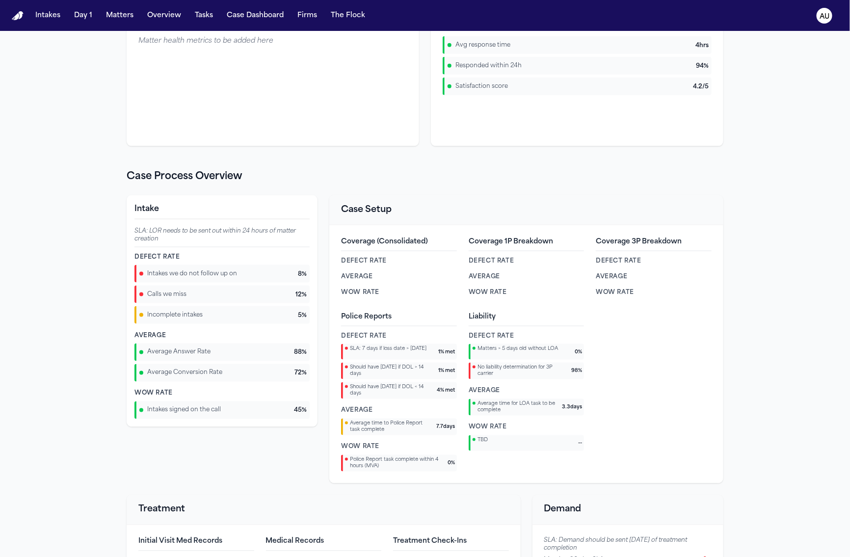
scroll to position [583, 0]
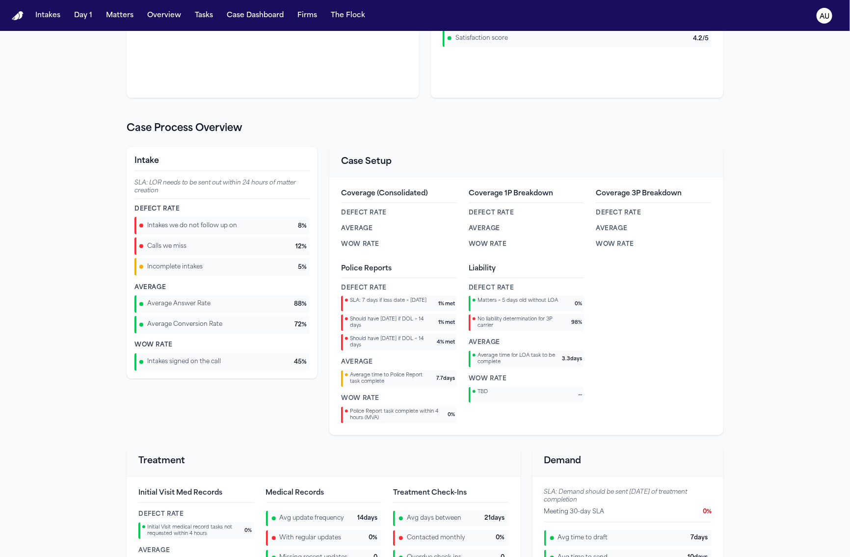
click at [387, 455] on h3 "Treatment" at bounding box center [323, 462] width 370 height 14
click at [372, 448] on div "Treatment" at bounding box center [324, 462] width 394 height 30
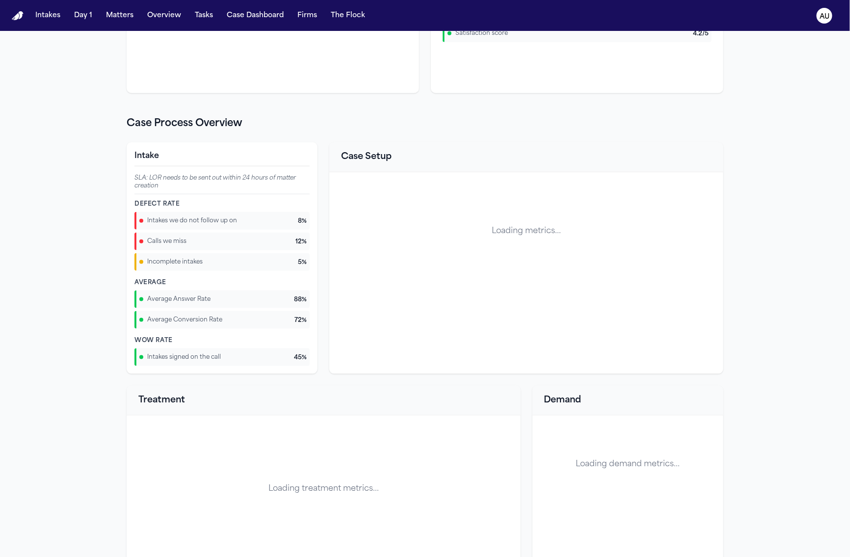
scroll to position [589, 0]
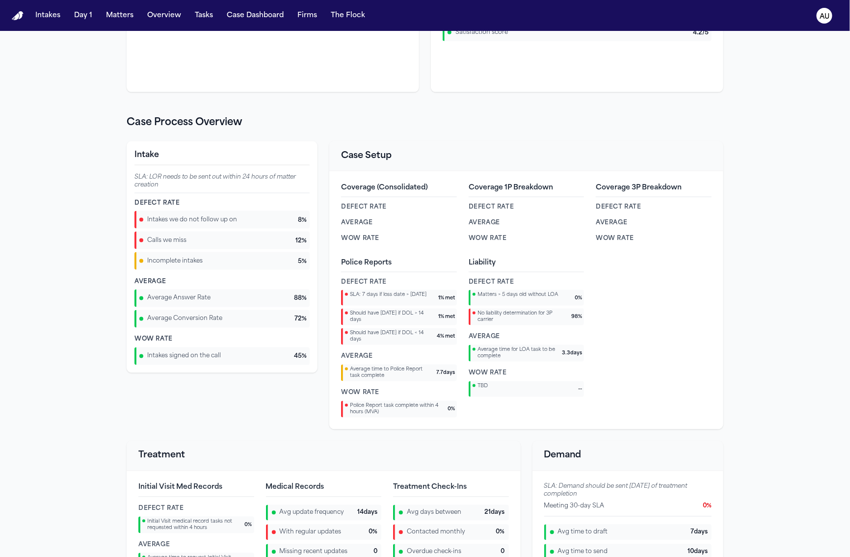
click at [688, 452] on h3 "Demand" at bounding box center [627, 456] width 167 height 14
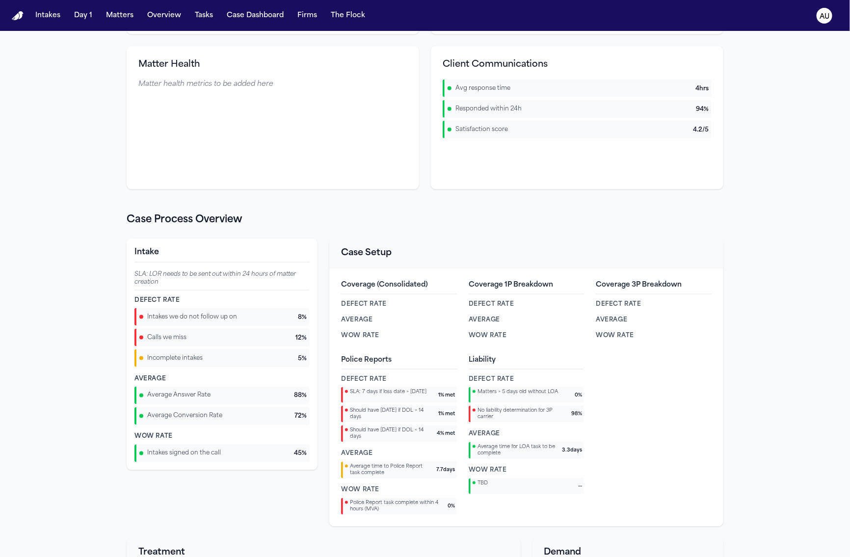
scroll to position [477, 0]
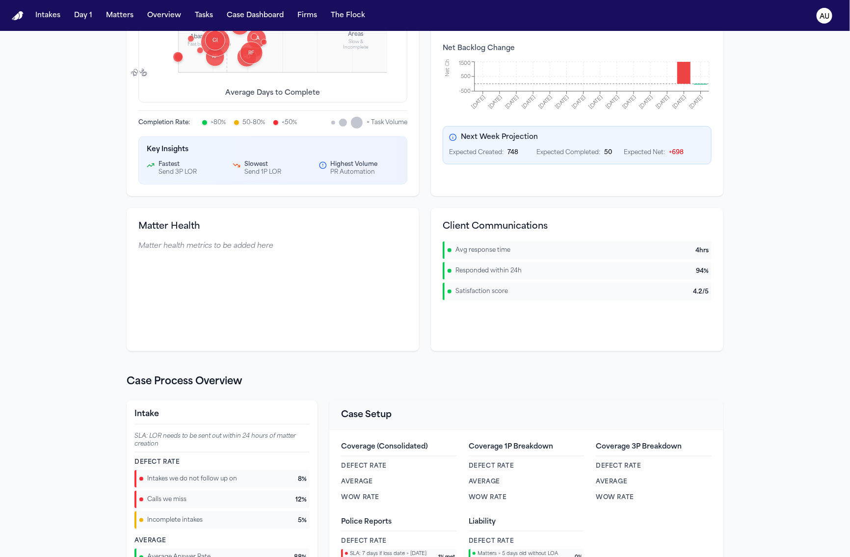
scroll to position [310, 0]
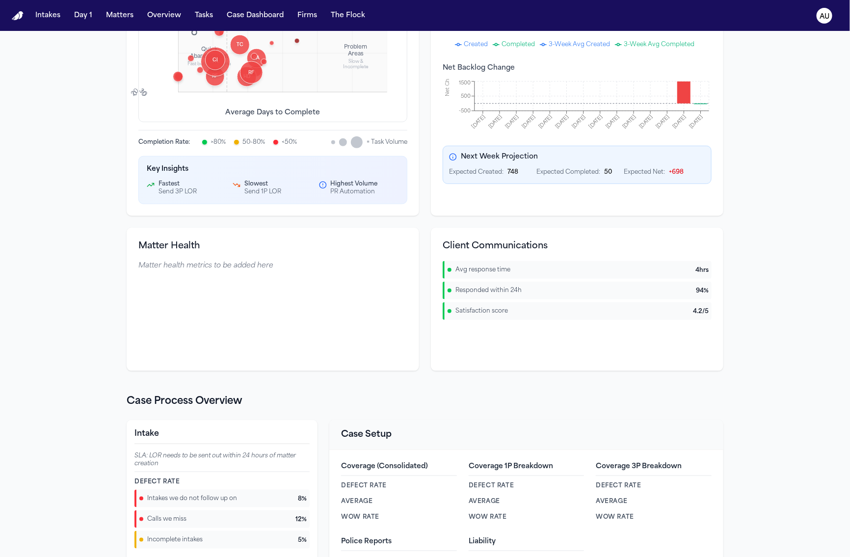
click at [423, 227] on section "Overall Problem Areas Avg Completion 3.5 % Task Types 21 Last 90 days 9/8/2025 …" at bounding box center [425, 74] width 597 height 594
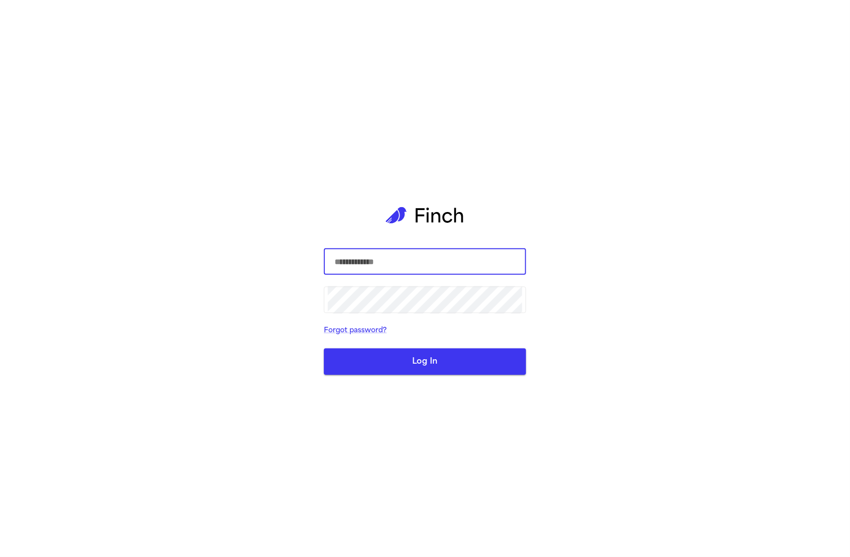
type input "**********"
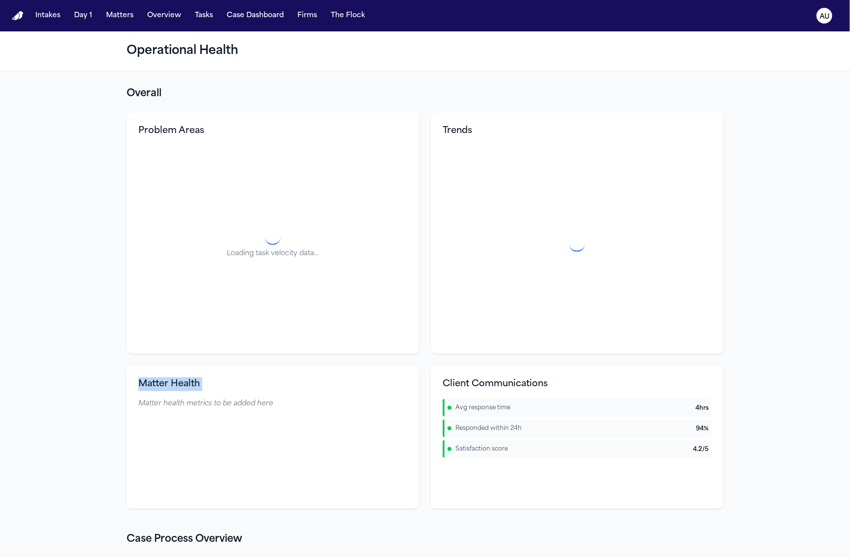
click at [418, 359] on section "Overall Problem Areas Loading task velocity data... Trends Matter Health Matter…" at bounding box center [425, 298] width 597 height 422
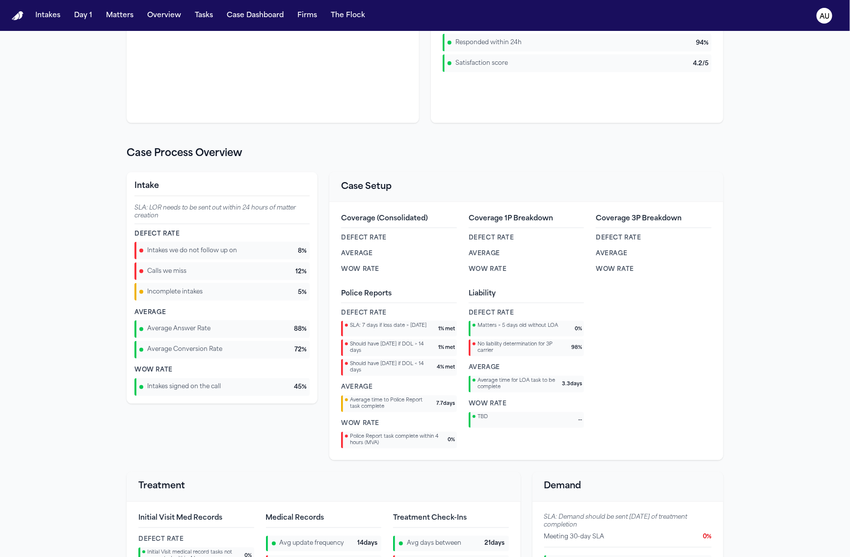
scroll to position [557, 0]
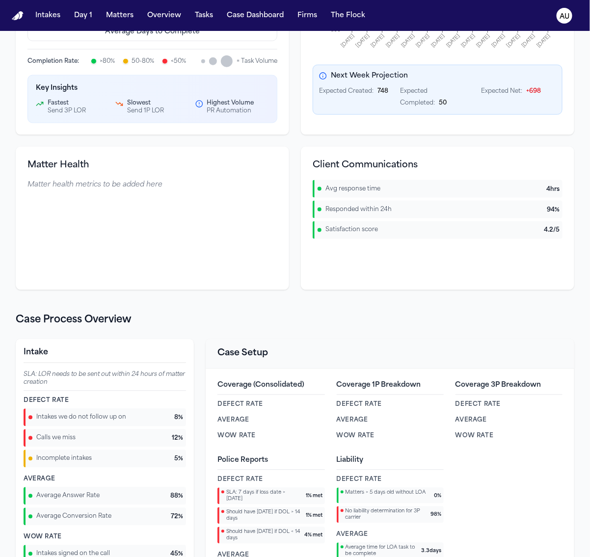
scroll to position [413, 0]
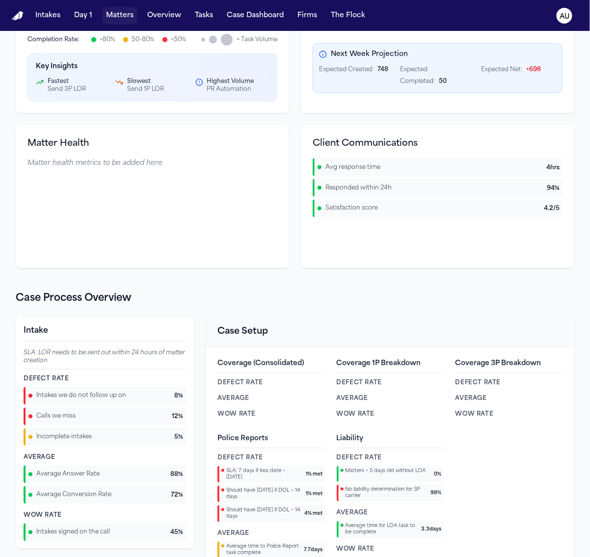
click at [125, 15] on button "Matters" at bounding box center [119, 16] width 35 height 18
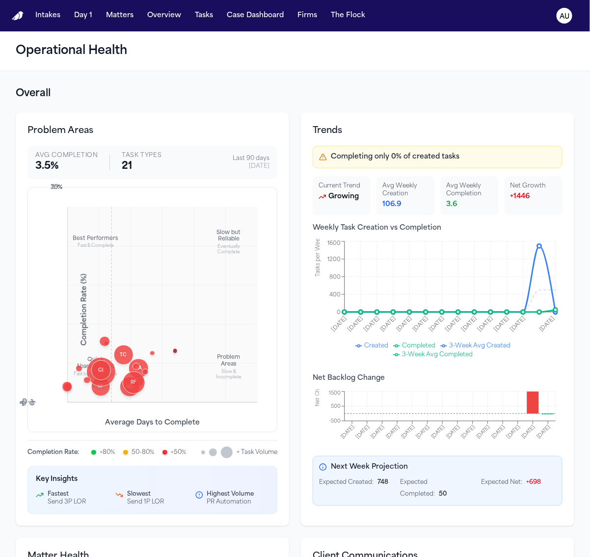
scroll to position [406, 0]
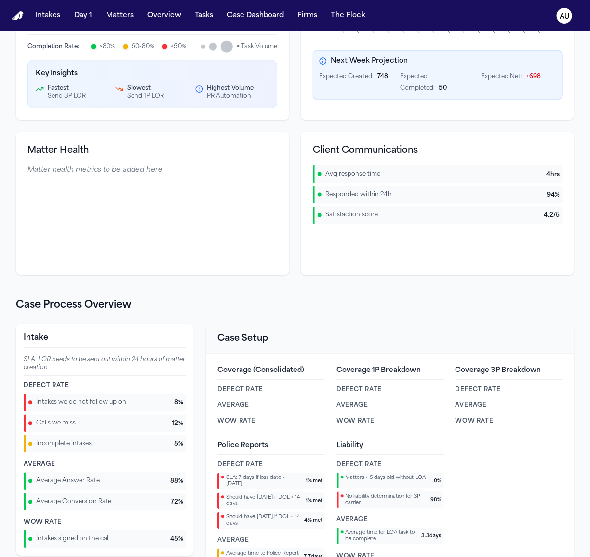
click at [353, 395] on div "Coverage 1P Breakdown Defect Rate Average Wow Rate" at bounding box center [390, 397] width 107 height 63
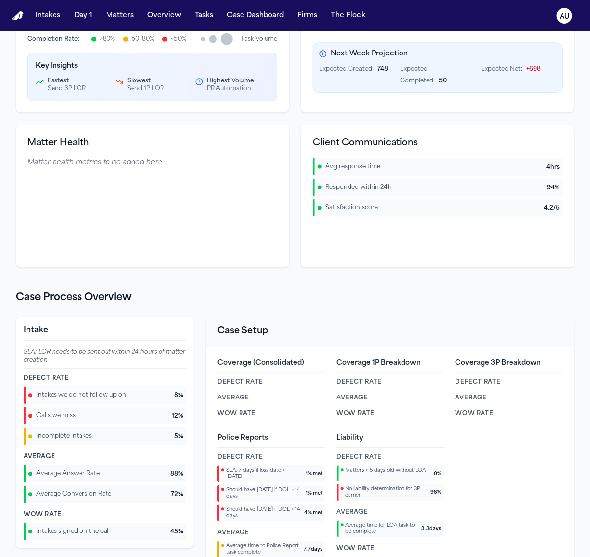
scroll to position [432, 0]
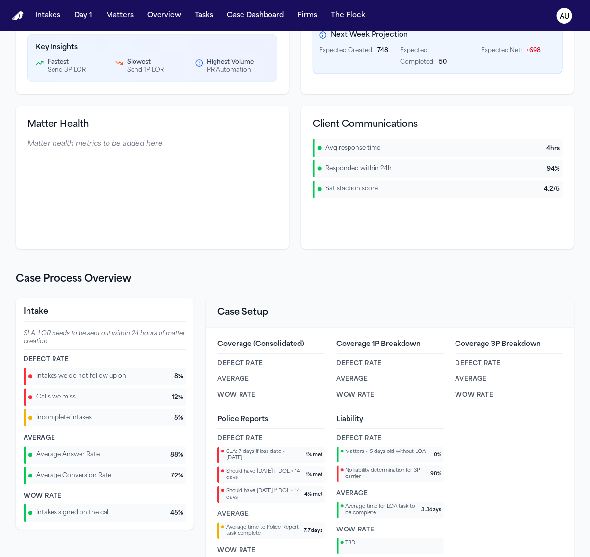
drag, startPoint x: 380, startPoint y: 454, endPoint x: 491, endPoint y: 431, distance: 113.2
click at [380, 454] on span "Matters > 5 days old without LOA" at bounding box center [385, 452] width 80 height 6
click at [435, 360] on div "Coverage 1P Breakdown Defect Rate Average Wow Rate" at bounding box center [390, 371] width 107 height 63
click at [402, 284] on h2 "Case Process Overview" at bounding box center [295, 280] width 558 height 14
drag, startPoint x: 366, startPoint y: 282, endPoint x: 583, endPoint y: 288, distance: 217.0
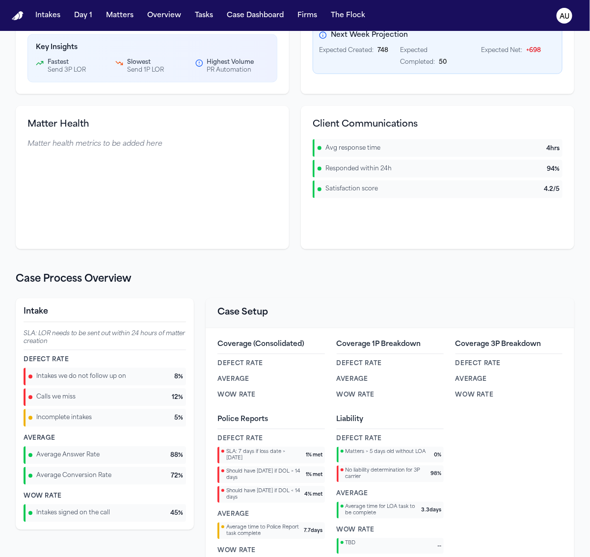
click at [365, 280] on h2 "Case Process Overview" at bounding box center [295, 280] width 558 height 14
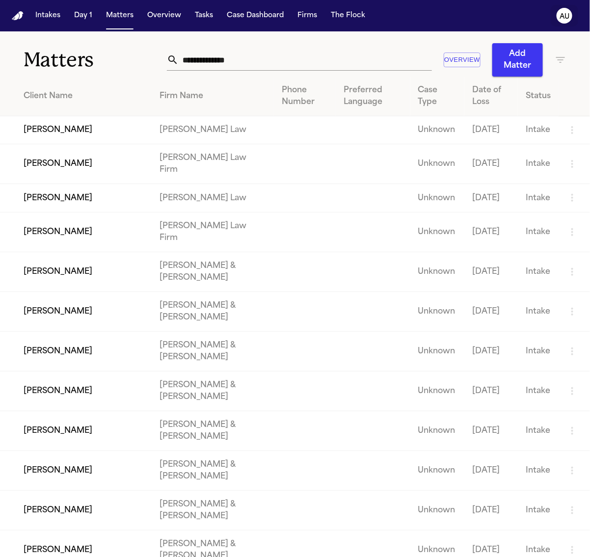
click at [556, 18] on button "AU" at bounding box center [564, 16] width 27 height 22
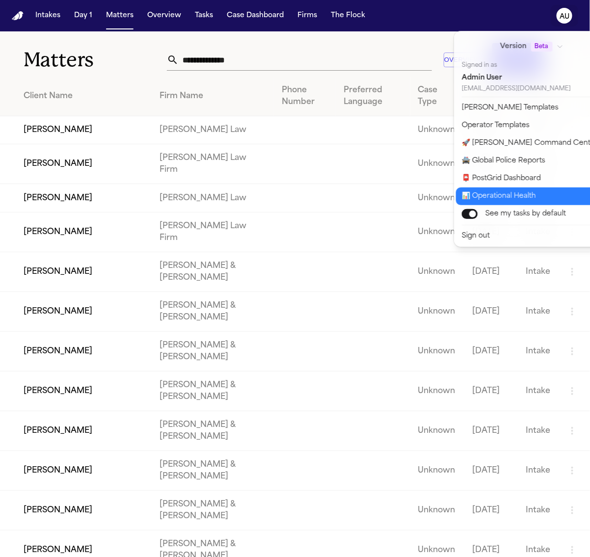
click at [474, 190] on button "📊 Operational Health" at bounding box center [537, 196] width 163 height 18
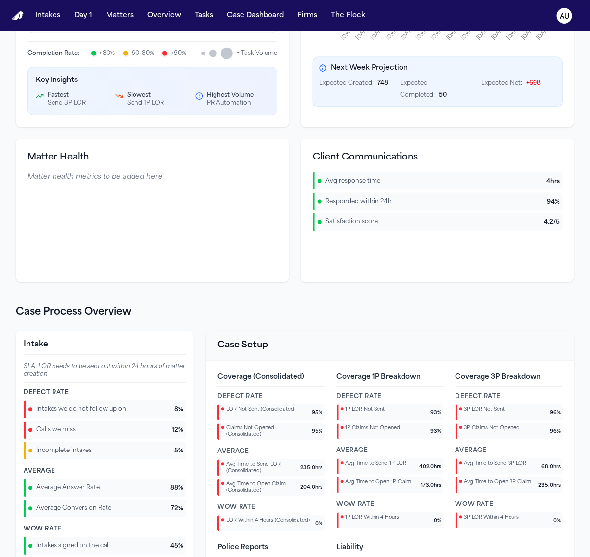
scroll to position [572, 0]
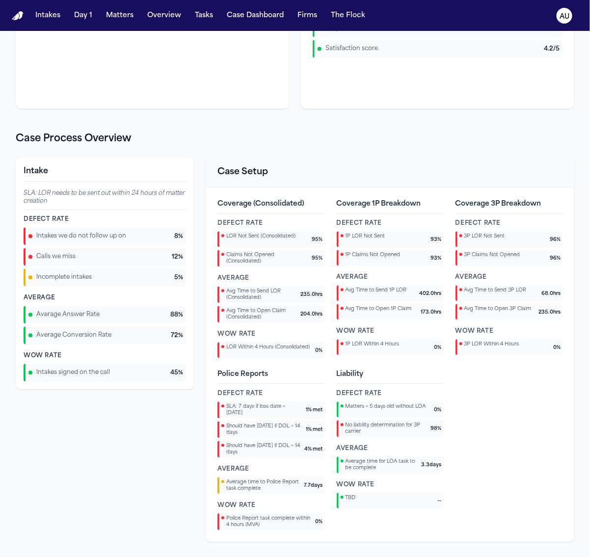
click at [376, 237] on span "1P LOR Not Sent" at bounding box center [365, 237] width 40 height 6
click at [441, 162] on div "Case Setup" at bounding box center [390, 173] width 369 height 30
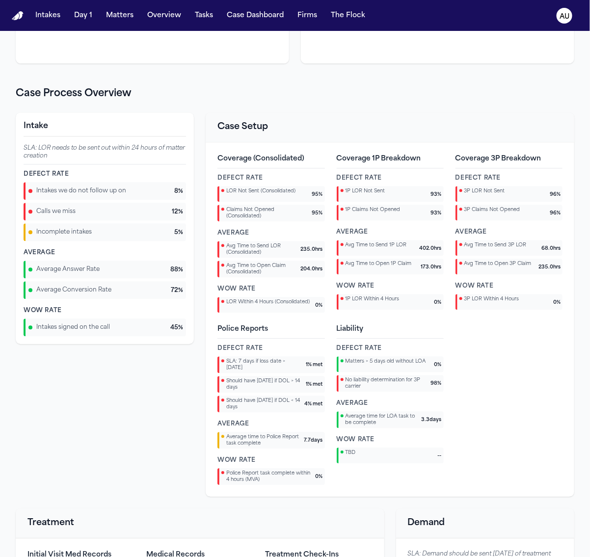
scroll to position [636, 0]
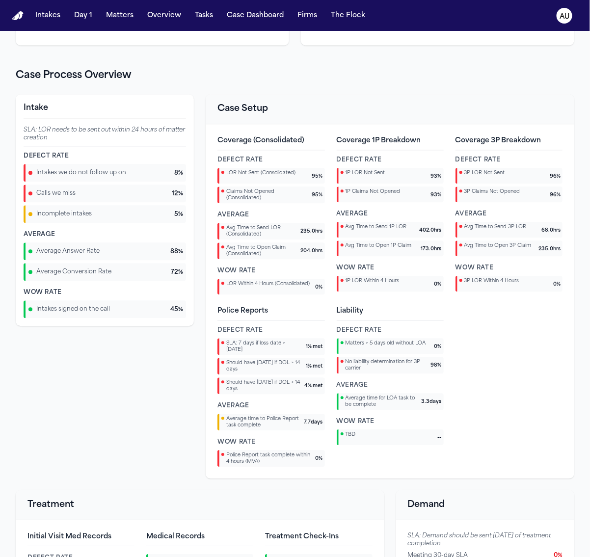
click at [386, 208] on div "Coverage 1P Breakdown Defect Rate 1P LOR Not Sent 93 % 1P Claims Not Opened 93 …" at bounding box center [390, 215] width 107 height 158
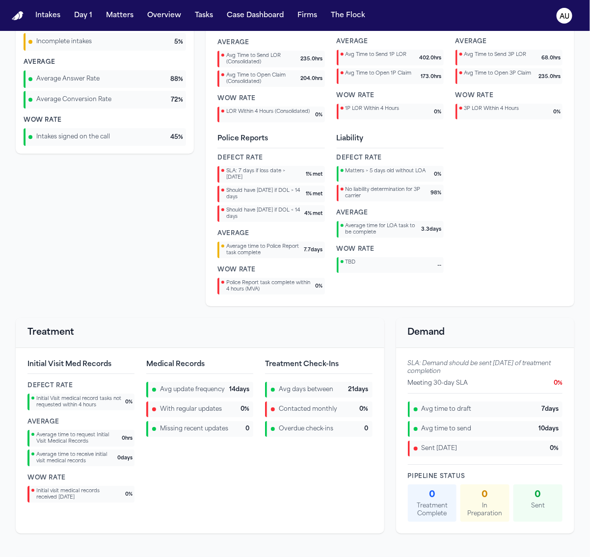
scroll to position [809, 0]
click at [132, 292] on div "Intake SLA: LOR needs to be sent out within 24 hours of matter creation Defect …" at bounding box center [105, 113] width 178 height 384
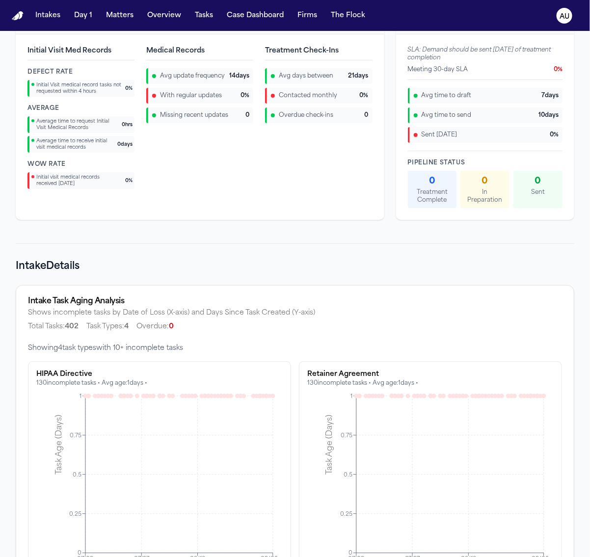
scroll to position [1122, 0]
click at [288, 263] on h2 "Intake Details" at bounding box center [295, 266] width 558 height 14
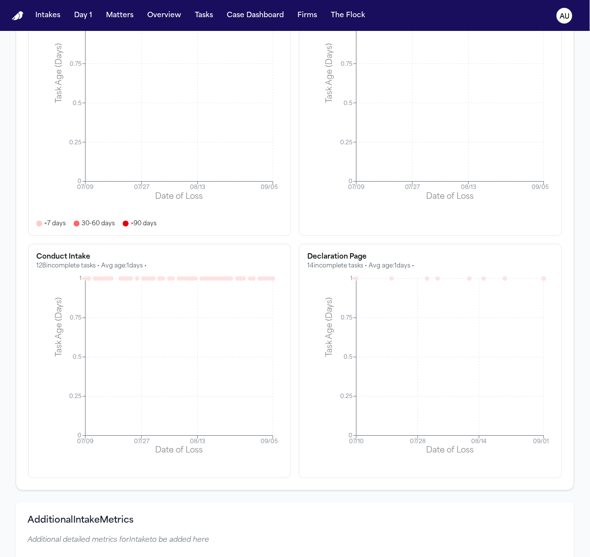
scroll to position [1430, 0]
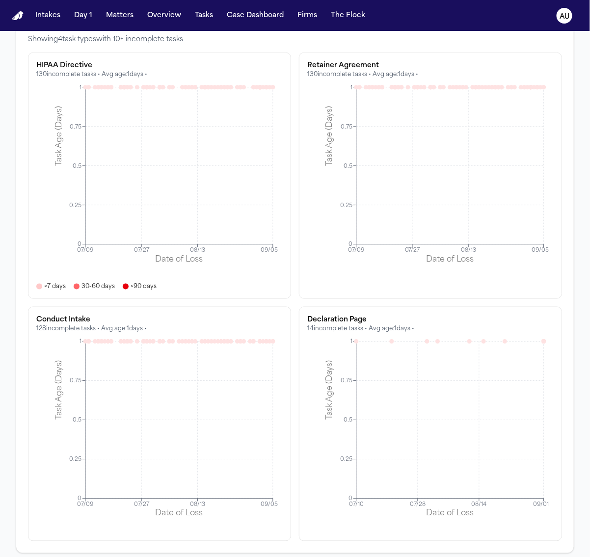
click at [288, 302] on div "HIPAA Directive 130 incomplete tasks • Avg age: 1 days • 07/09 07/27 08/13 09/0…" at bounding box center [295, 297] width 534 height 489
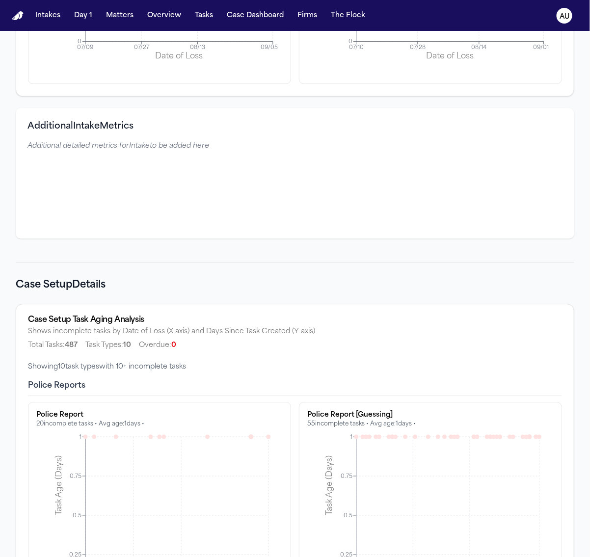
scroll to position [1888, 0]
click at [287, 280] on h2 "Case Setup Details" at bounding box center [295, 285] width 558 height 14
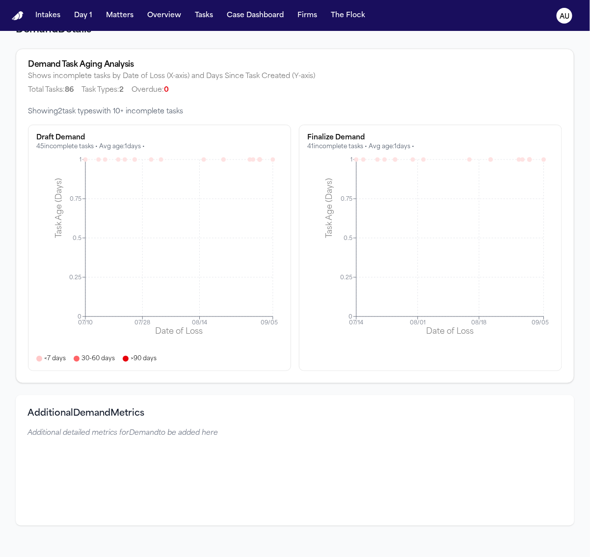
scroll to position [4640, 0]
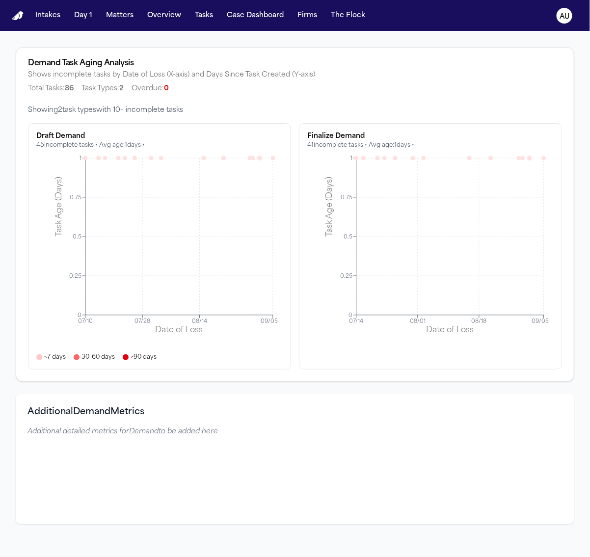
click at [292, 374] on div "Showing 2 task type s with 10+ incomplete tasks Draft Demand 45 incomplete task…" at bounding box center [294, 243] width 557 height 276
drag, startPoint x: 290, startPoint y: 375, endPoint x: 554, endPoint y: 533, distance: 307.7
click at [289, 375] on div "Showing 2 task type s with 10+ incomplete tasks Draft Demand 45 incomplete task…" at bounding box center [294, 243] width 557 height 276
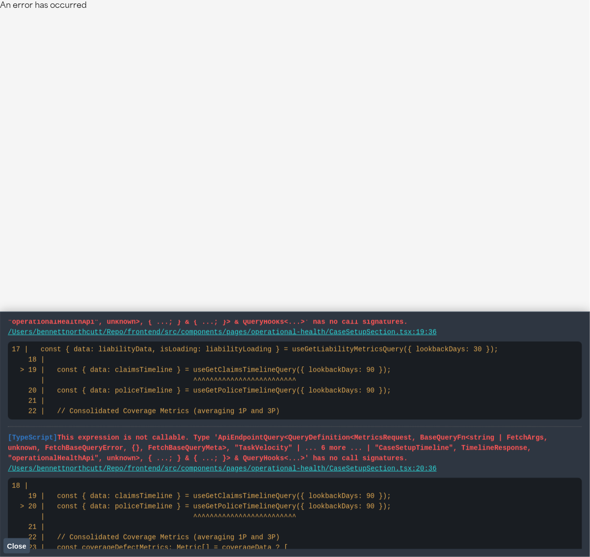
scroll to position [471, 0]
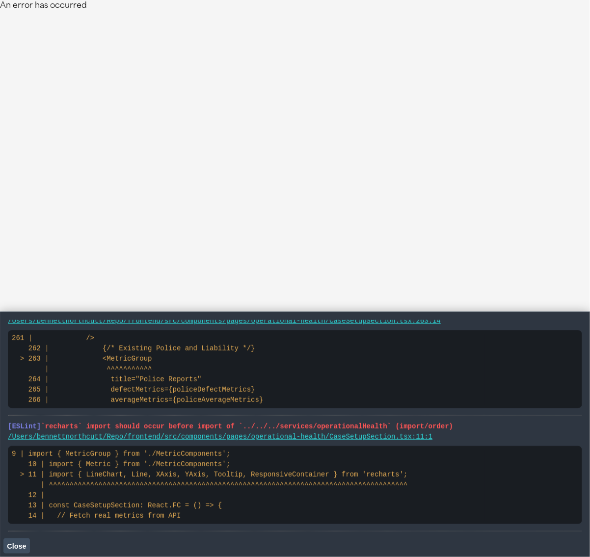
drag, startPoint x: 9, startPoint y: 328, endPoint x: 386, endPoint y: 517, distance: 421.8
click at [386, 517] on ul "[TypeScript] This expression is not callable. Type 'ApiEndpointQuery<QueryDefin…" at bounding box center [295, 190] width 574 height 682
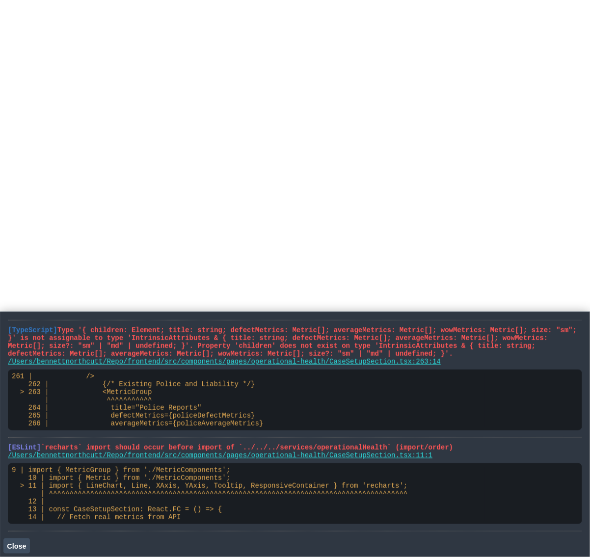
scroll to position [342, 0]
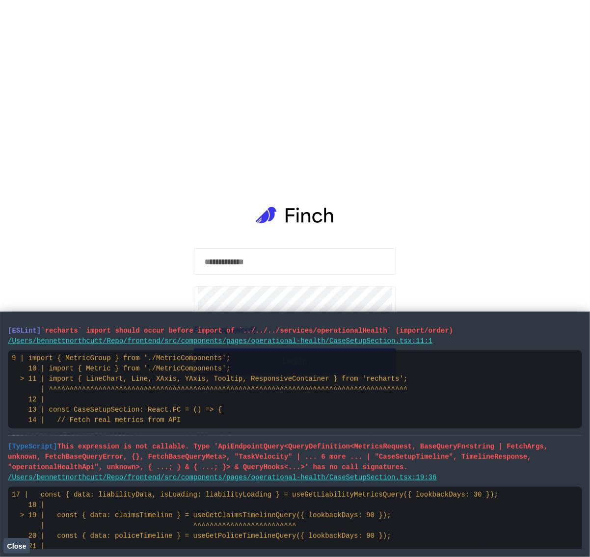
scroll to position [471, 0]
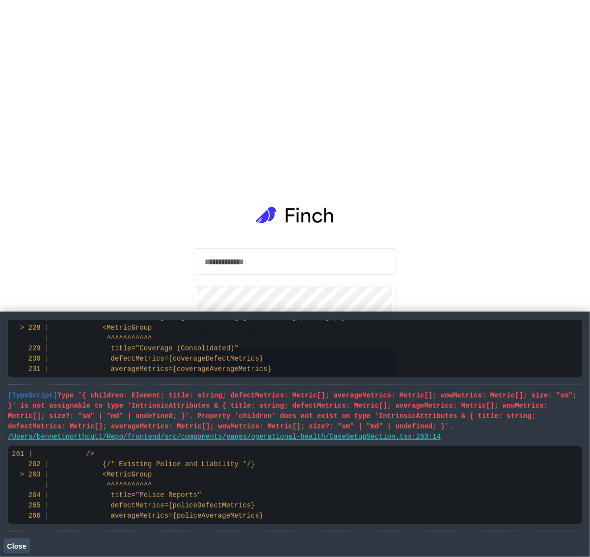
drag, startPoint x: 221, startPoint y: 410, endPoint x: 309, endPoint y: 521, distance: 141.5
click at [309, 521] on ul "[ESLint] `recharts` import should occur before import of `../../../services/ope…" at bounding box center [295, 190] width 574 height 682
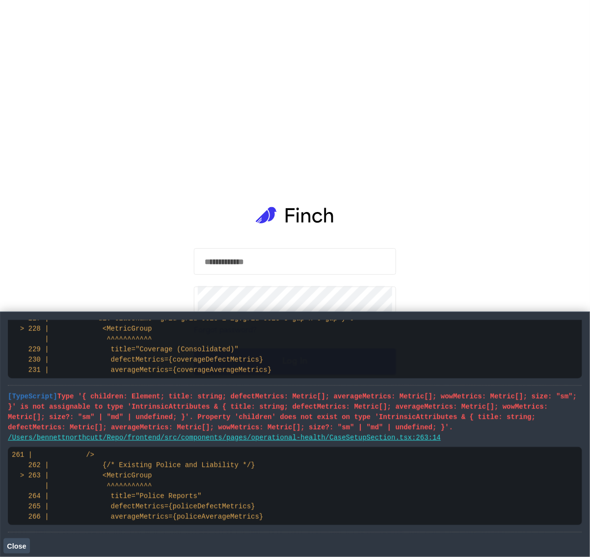
scroll to position [82, 0]
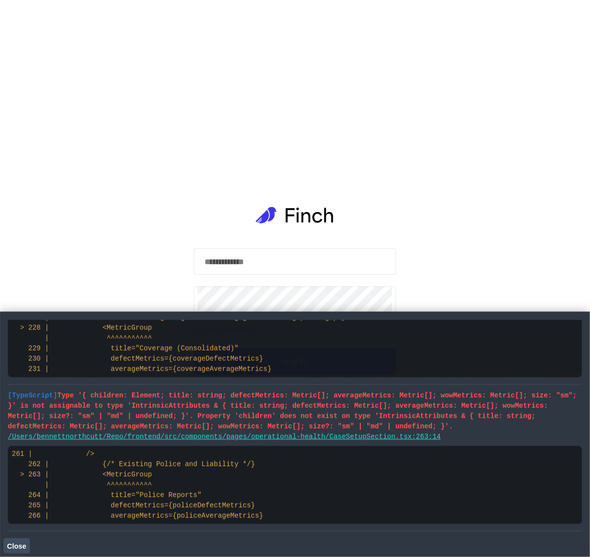
click at [459, 281] on div "​ ​ Forgot password? Log In" at bounding box center [295, 278] width 590 height 557
